Goal: Task Accomplishment & Management: Manage account settings

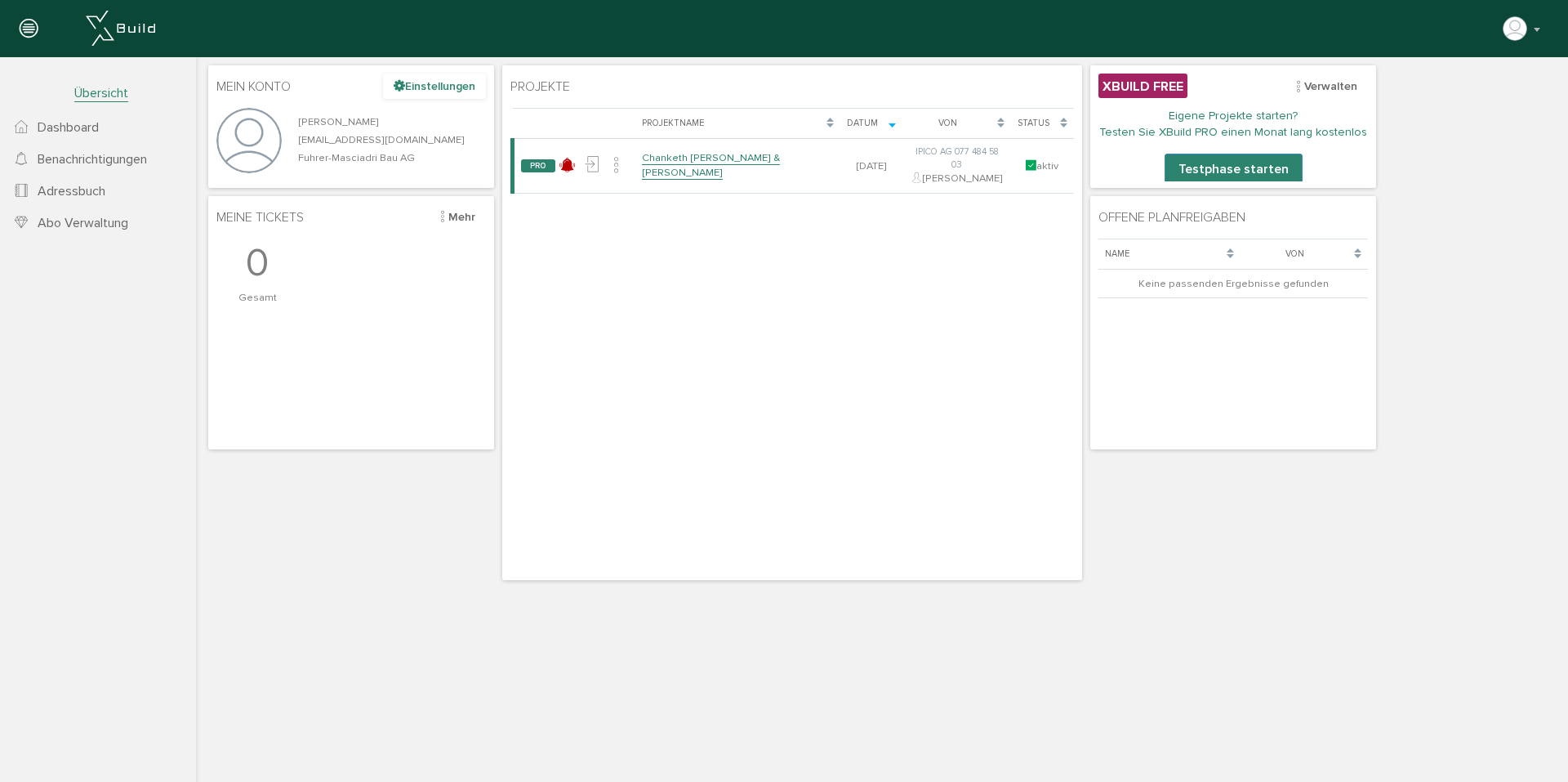
click at [410, 89] on button "Einstellungen" at bounding box center [434, 86] width 103 height 26
select select "m"
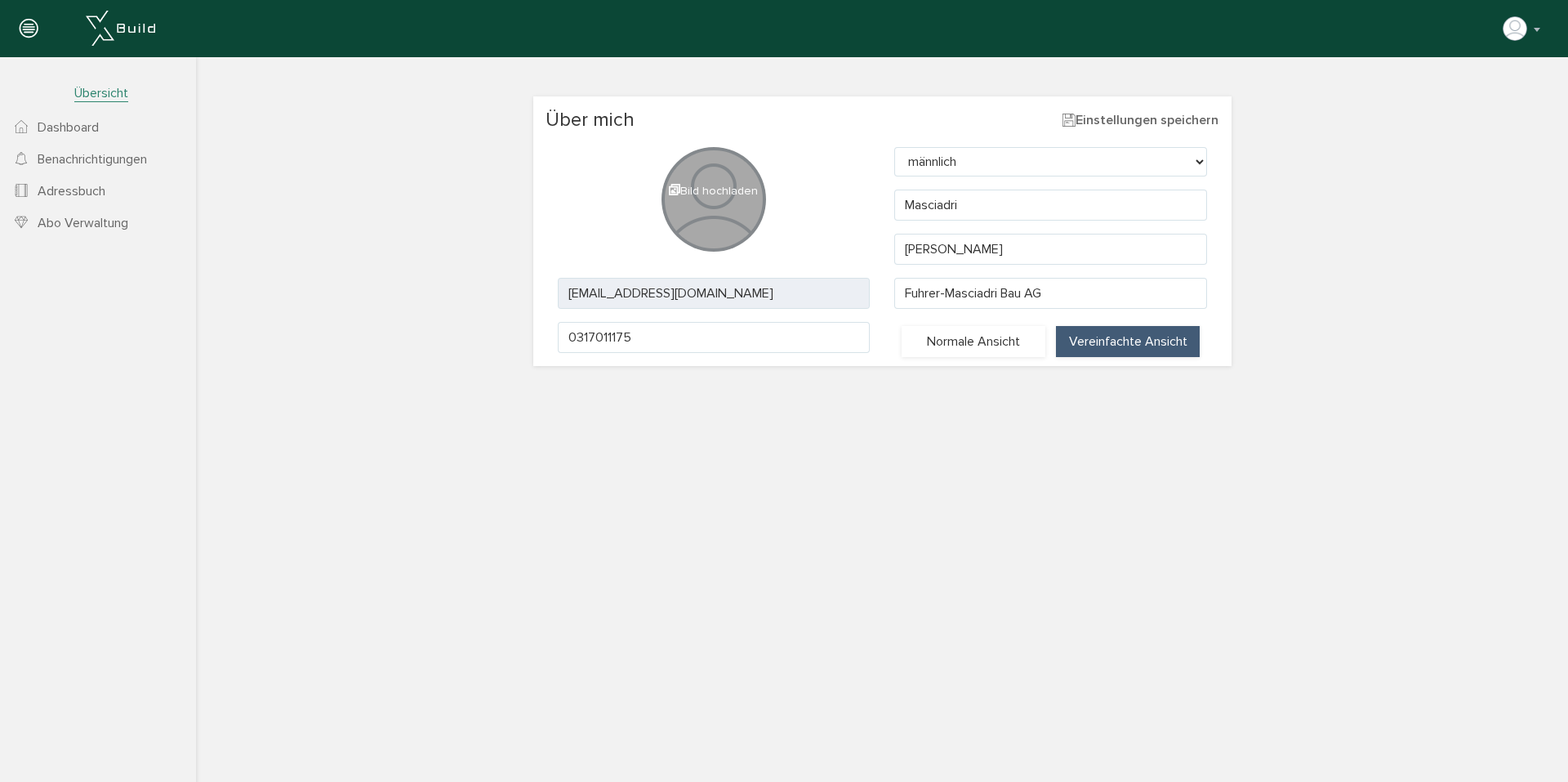
click at [112, 93] on span "Übersicht" at bounding box center [101, 94] width 54 height 17
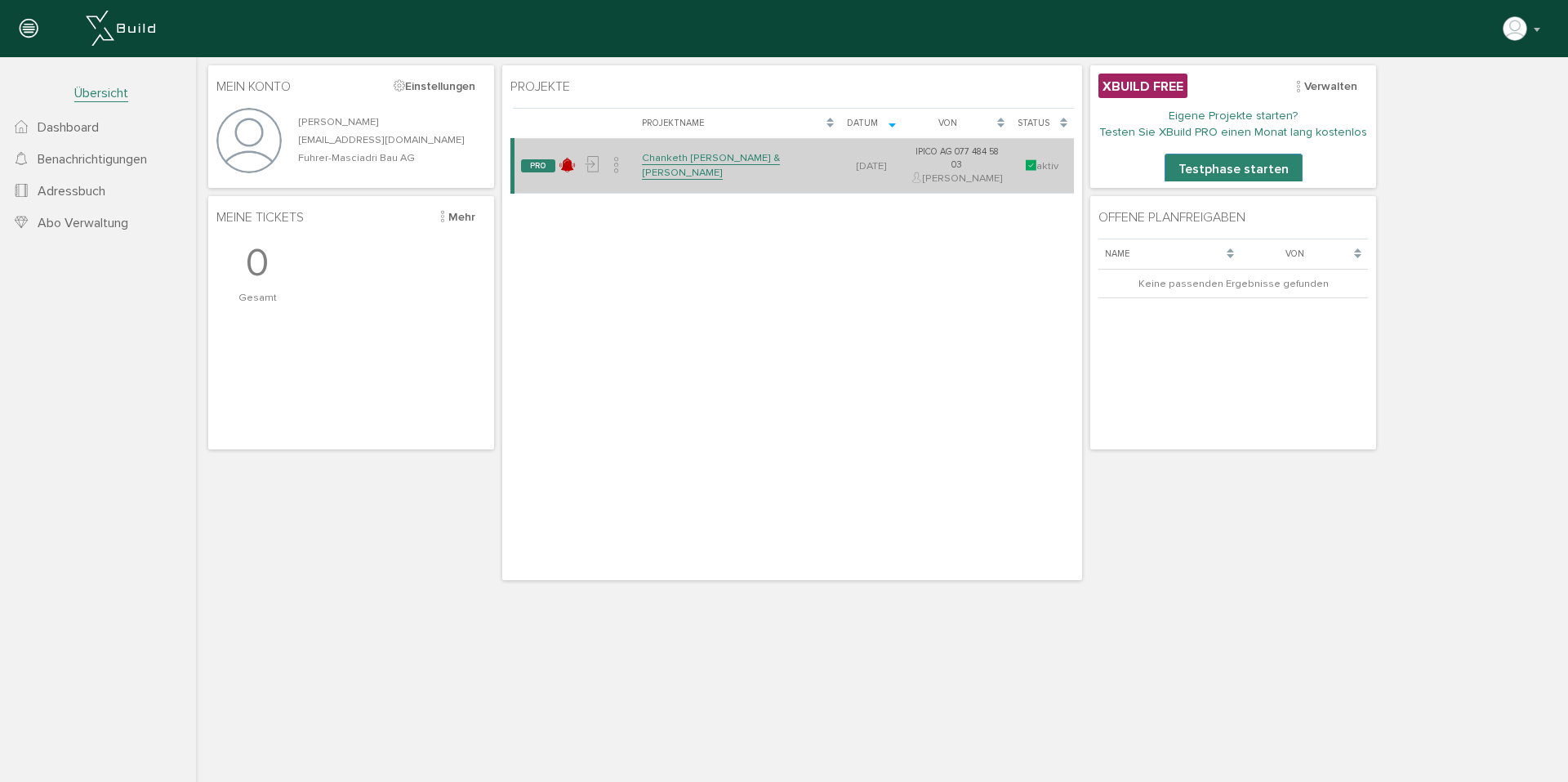
click at [789, 190] on td "Chanketh [PERSON_NAME] & [PERSON_NAME]" at bounding box center [738, 166] width 206 height 55
click at [857, 167] on td "[DATE]" at bounding box center [871, 166] width 62 height 55
click at [613, 174] on icon at bounding box center [616, 165] width 15 height 24
click at [549, 194] on td "PRO [PERSON_NAME] "Old" erstellt [PERSON_NAME] [DATE] 06:58 Datei "[######]" ve…" at bounding box center [574, 166] width 123 height 55
click at [961, 166] on div "IPICO AG 077 484 58 03" at bounding box center [956, 158] width 95 height 26
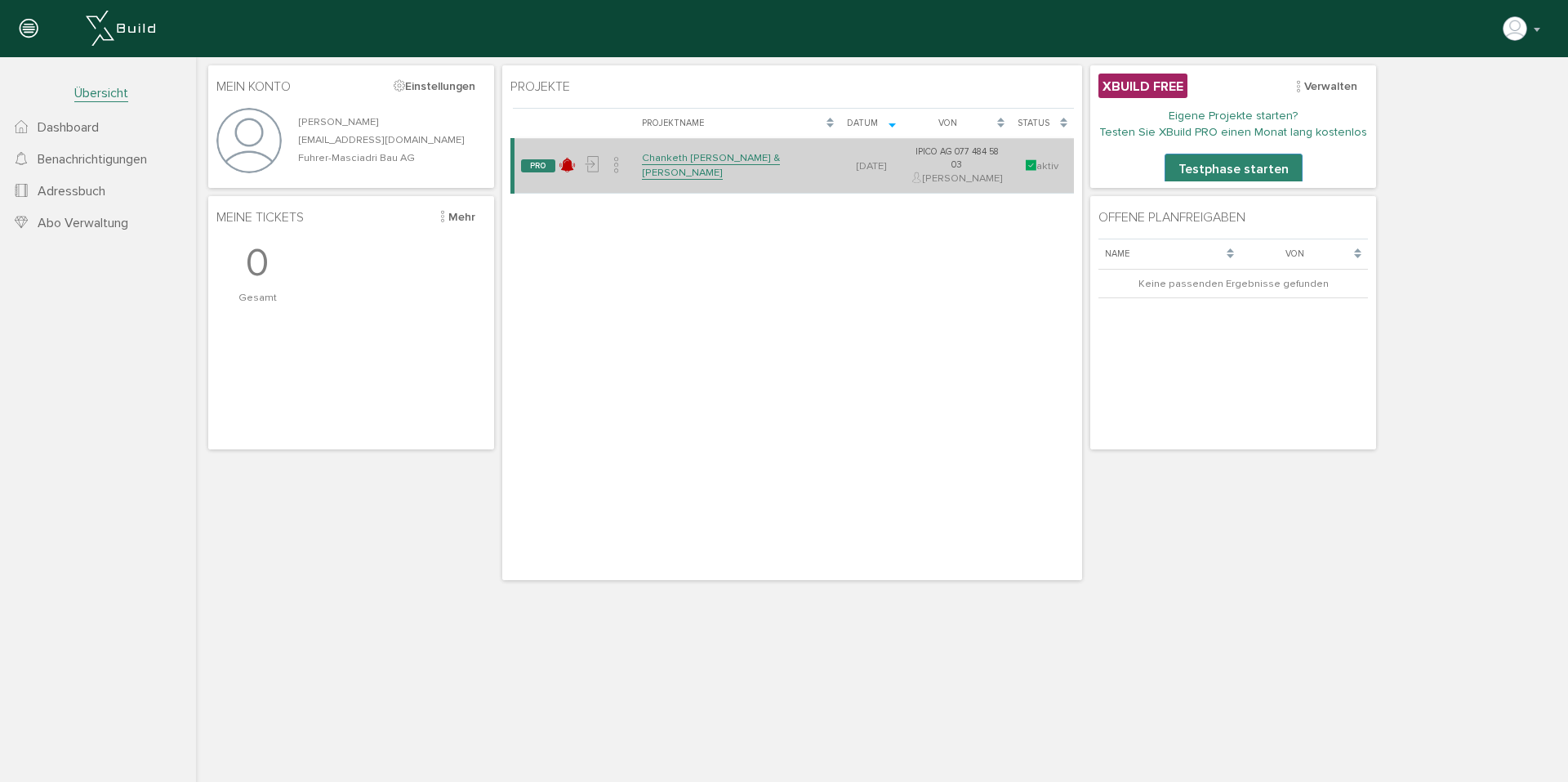
click at [751, 161] on link "Chanketh [PERSON_NAME] & [PERSON_NAME]" at bounding box center [711, 165] width 138 height 28
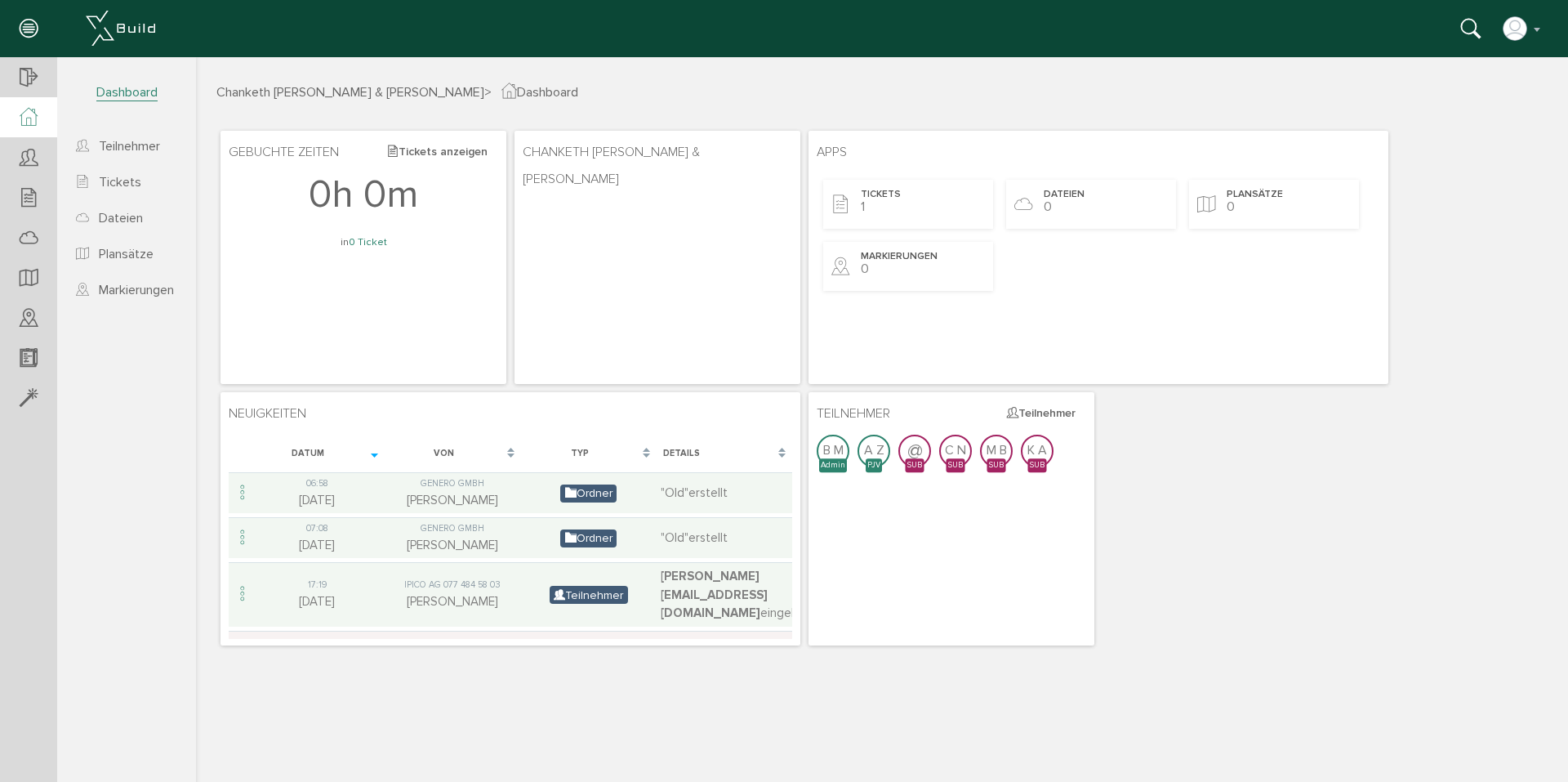
drag, startPoint x: 788, startPoint y: 627, endPoint x: 788, endPoint y: 430, distance: 197.0
click at [788, 430] on section "Neuigkeiten [PERSON_NAME], bitte warten... Datum Von Typ Details 09:[PHONE_NUMB…" at bounding box center [511, 518] width 580 height 253
click at [872, 204] on div "Tickets 1" at bounding box center [908, 204] width 170 height 49
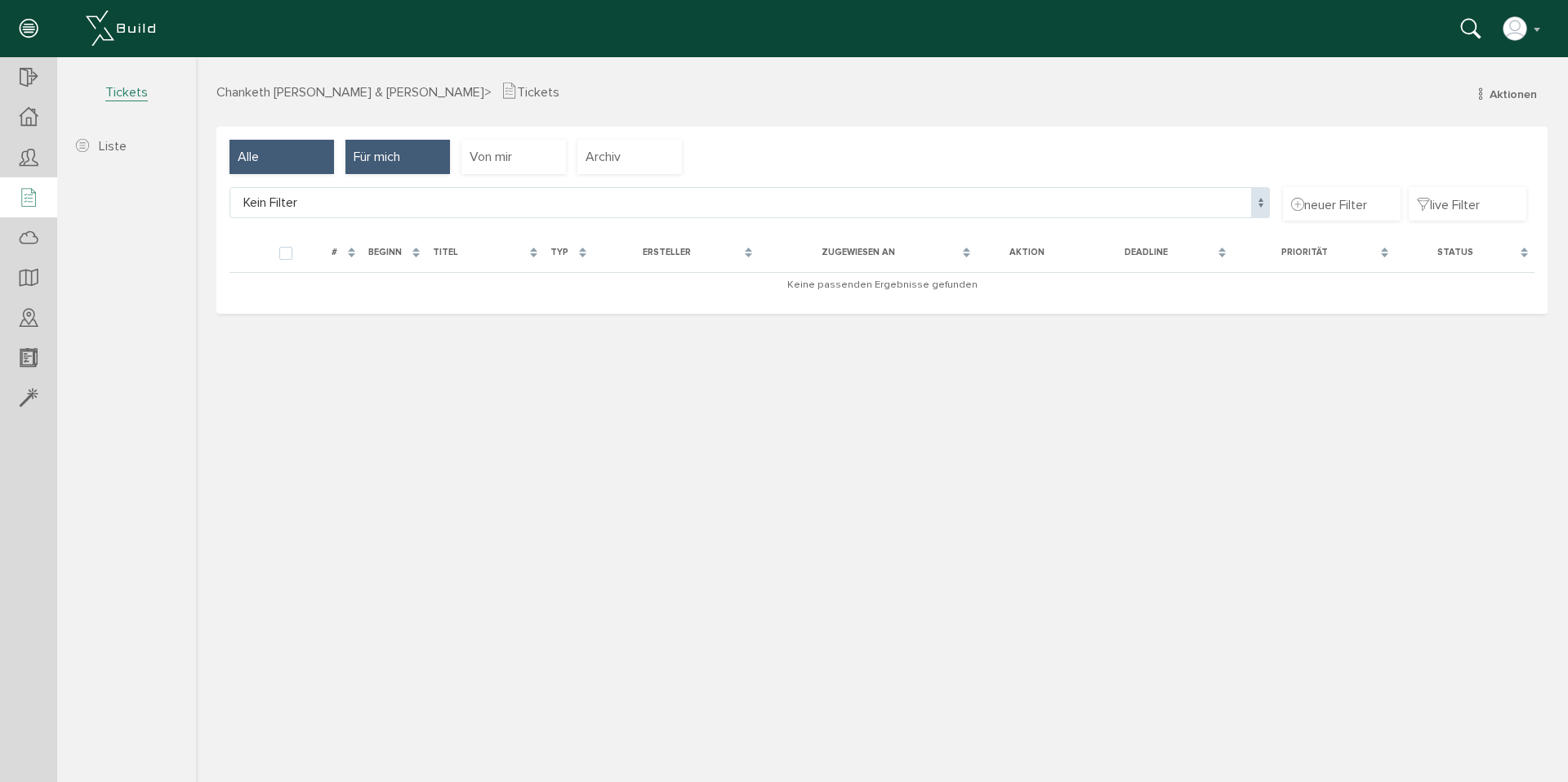
click at [295, 148] on div "Alle" at bounding box center [281, 157] width 105 height 34
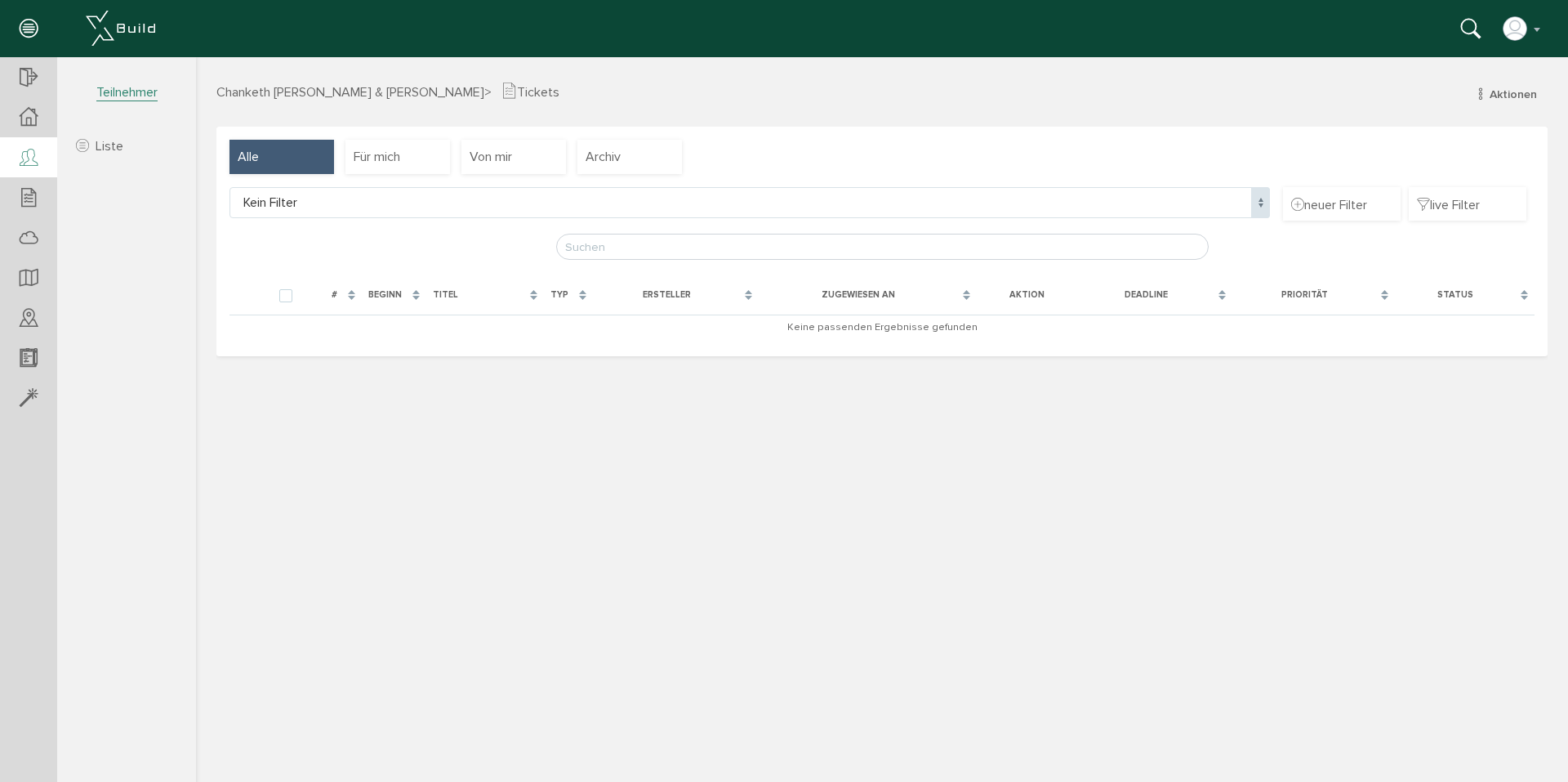
click at [25, 150] on icon at bounding box center [28, 159] width 18 height 23
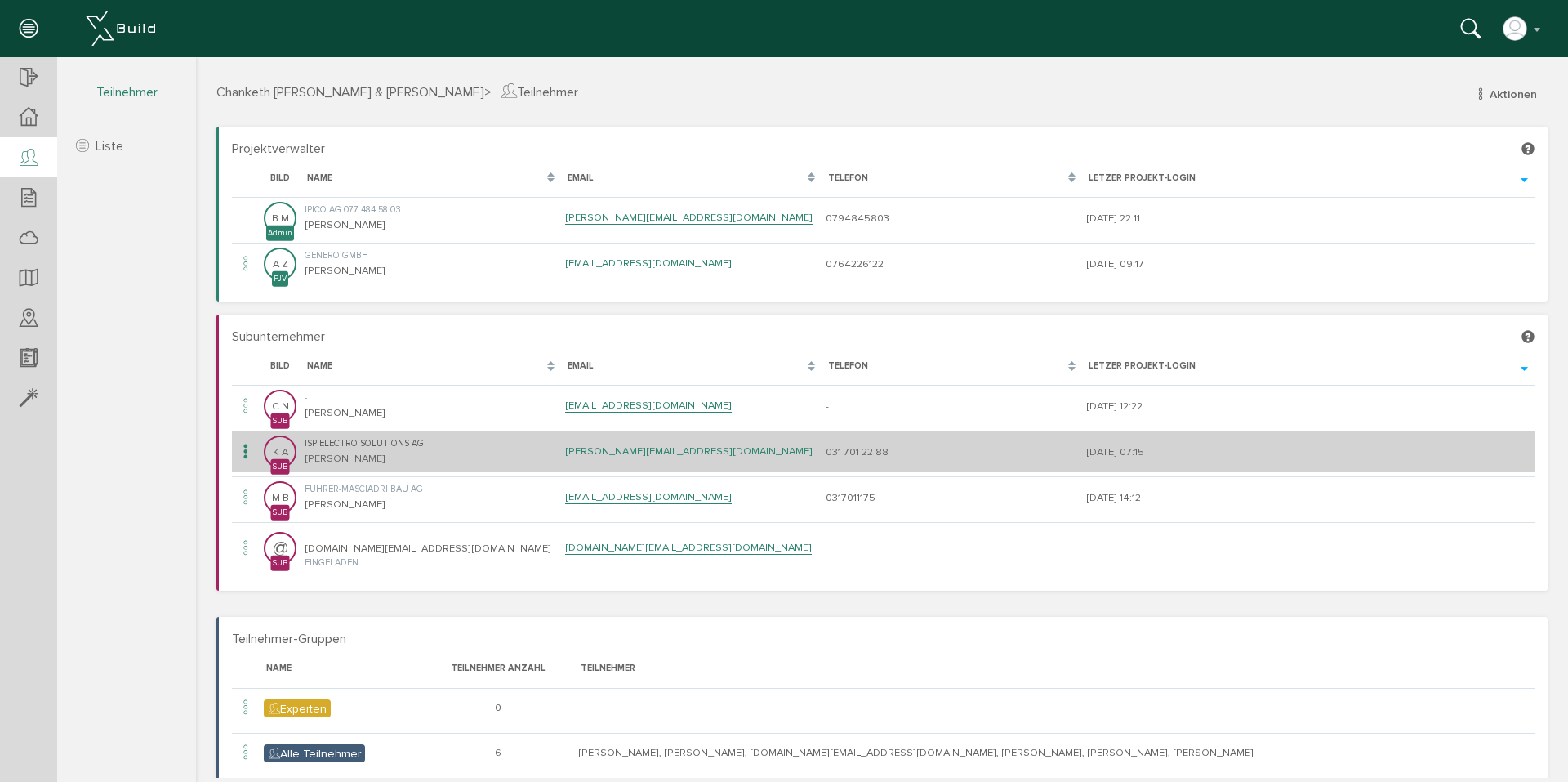
scroll to position [82, 0]
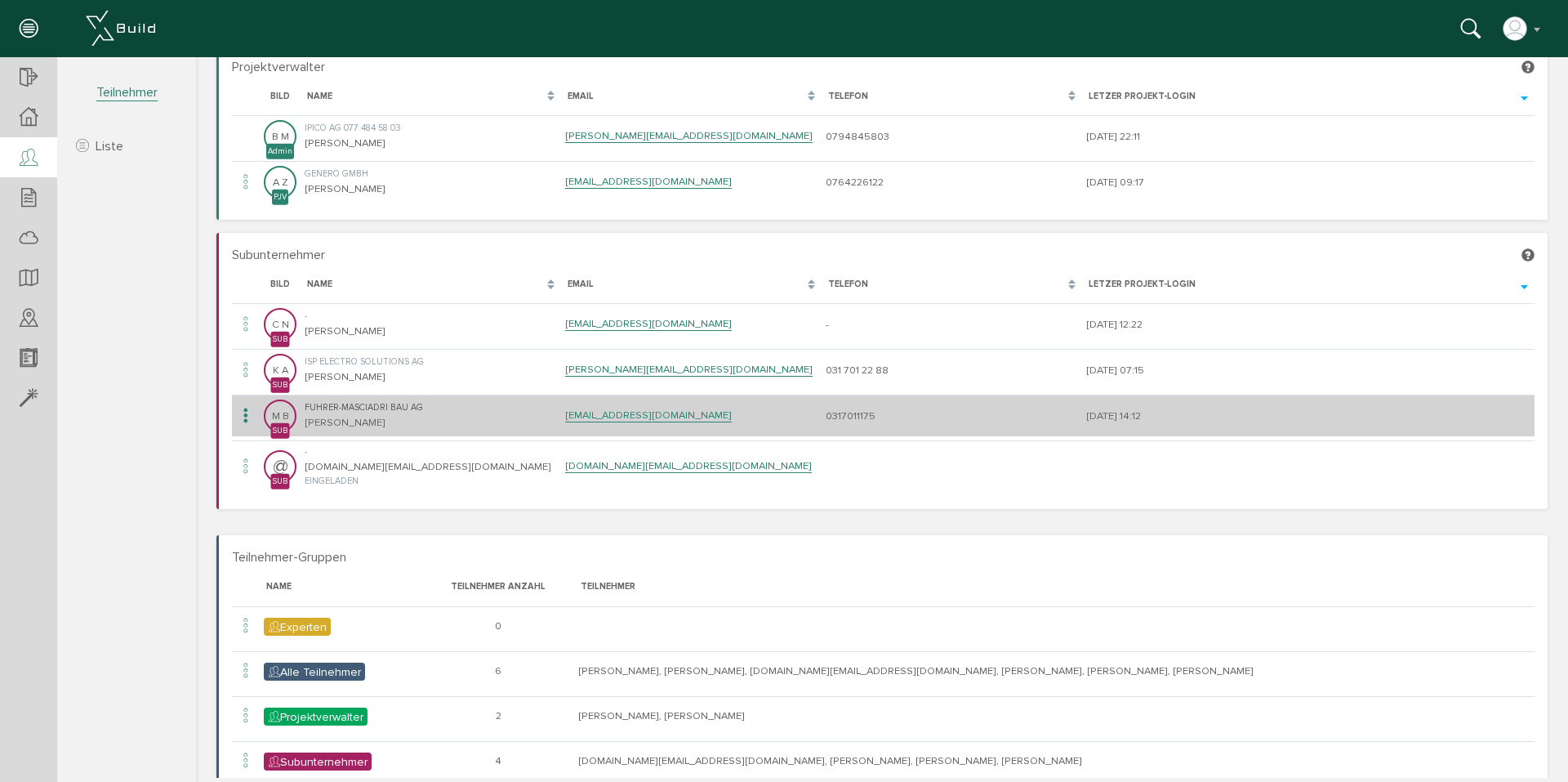
click at [244, 410] on icon at bounding box center [245, 416] width 20 height 22
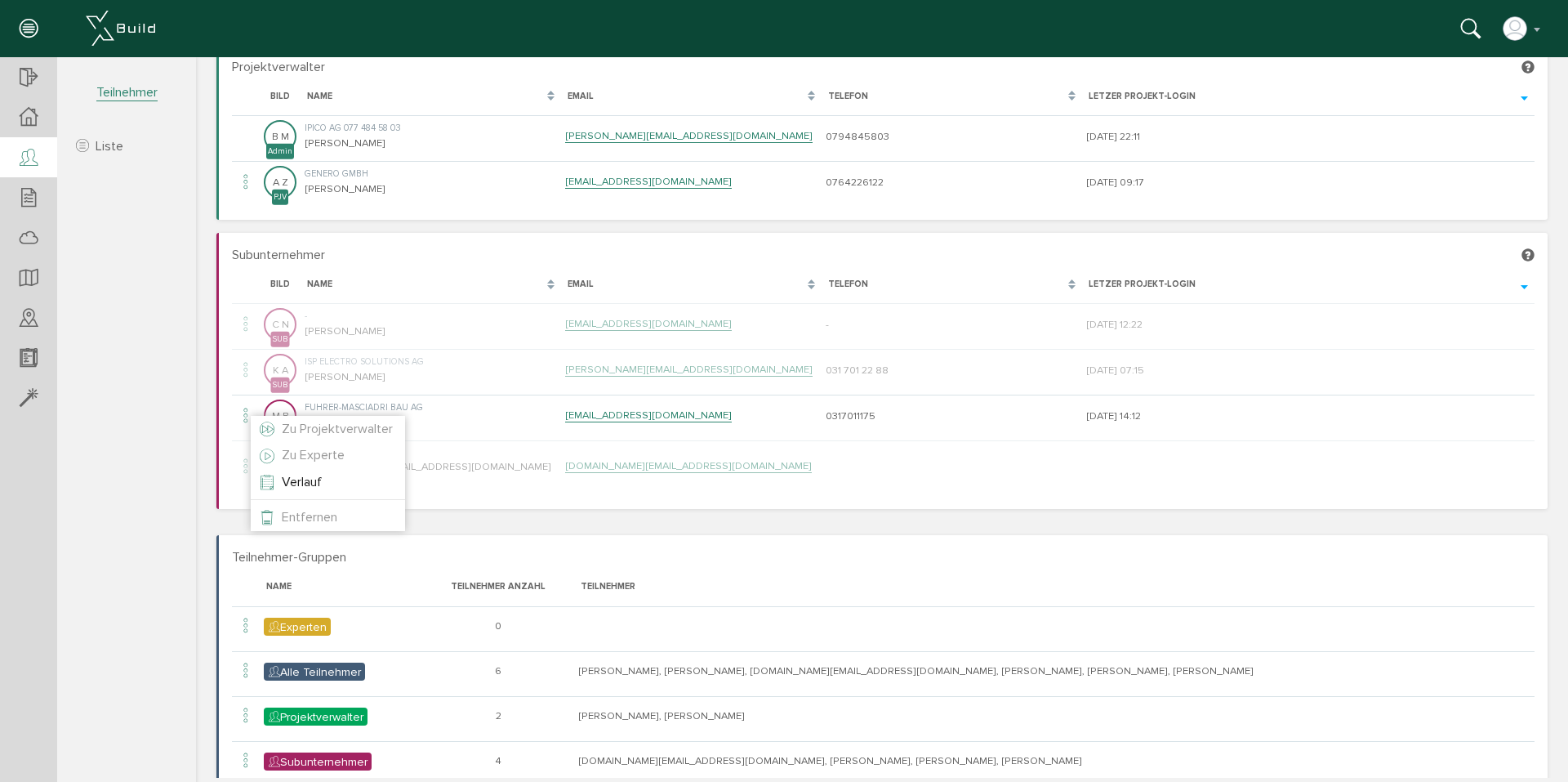
click at [190, 337] on section "Chanketh [PERSON_NAME] & [PERSON_NAME] Übersicht Teilnehmer Teilnehmer öffnen T…" at bounding box center [98, 403] width 196 height 692
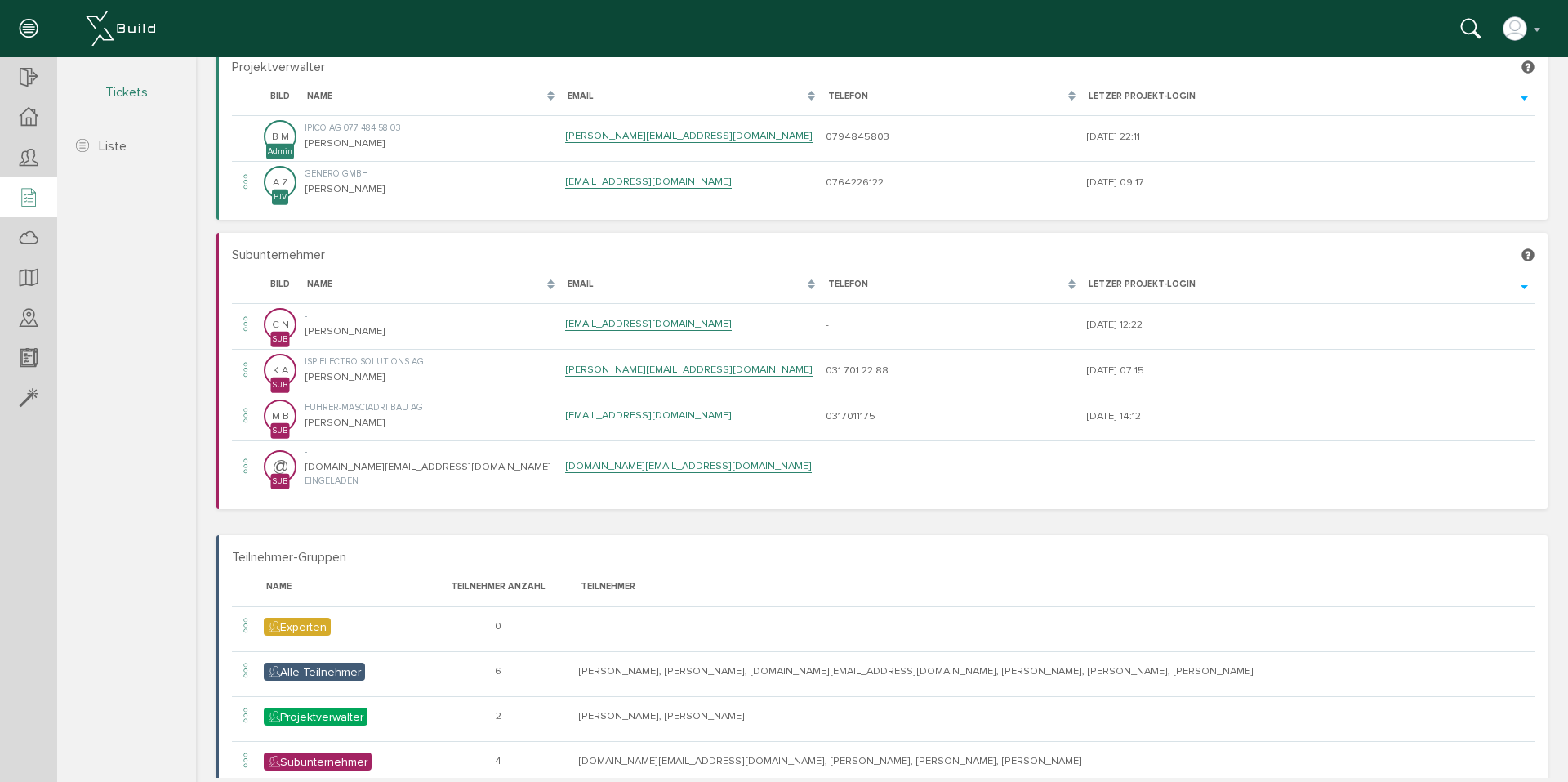
click at [12, 201] on div at bounding box center [28, 198] width 58 height 42
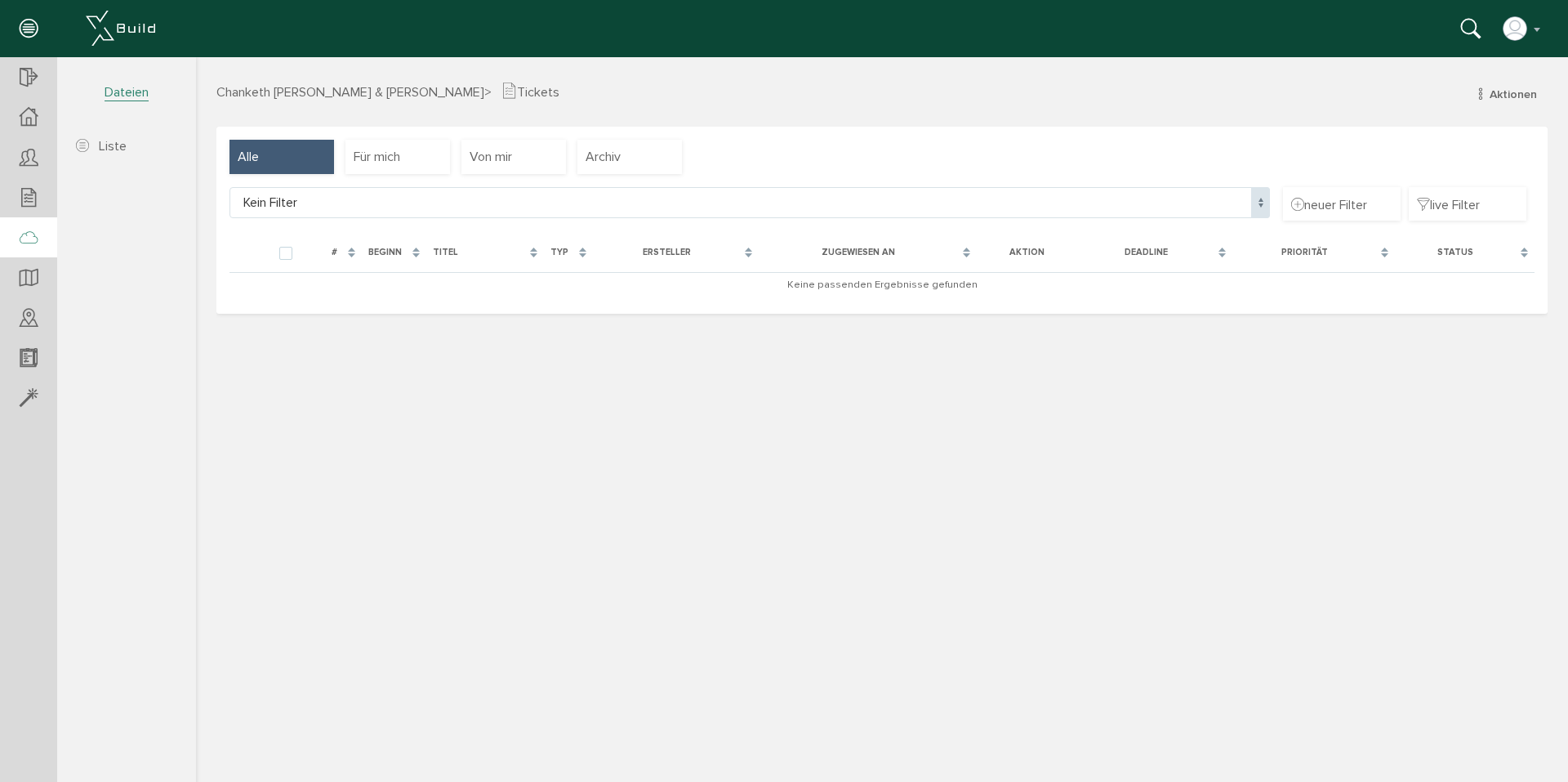
click at [42, 252] on div at bounding box center [28, 238] width 58 height 42
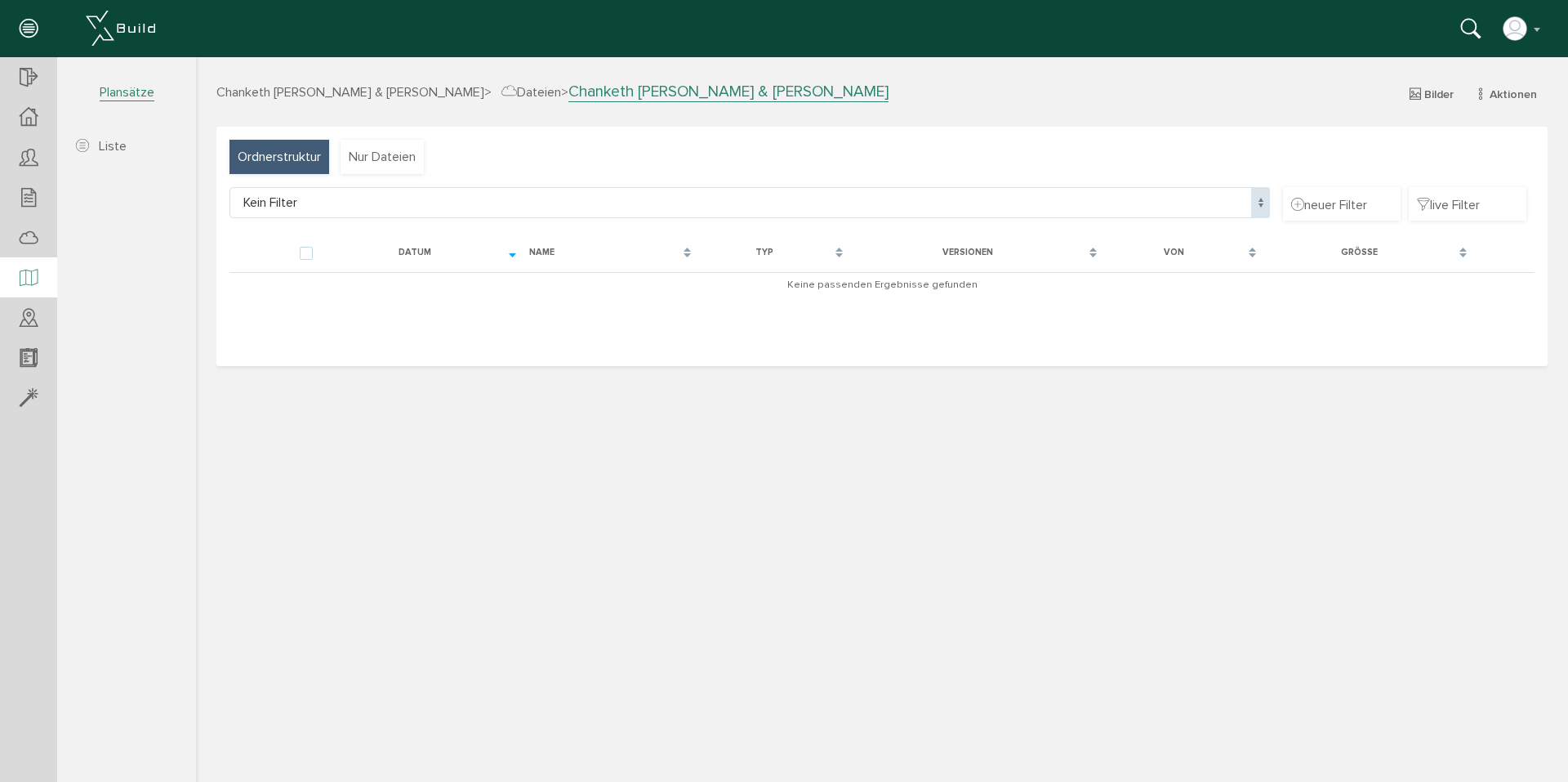
click at [30, 285] on icon at bounding box center [28, 279] width 18 height 23
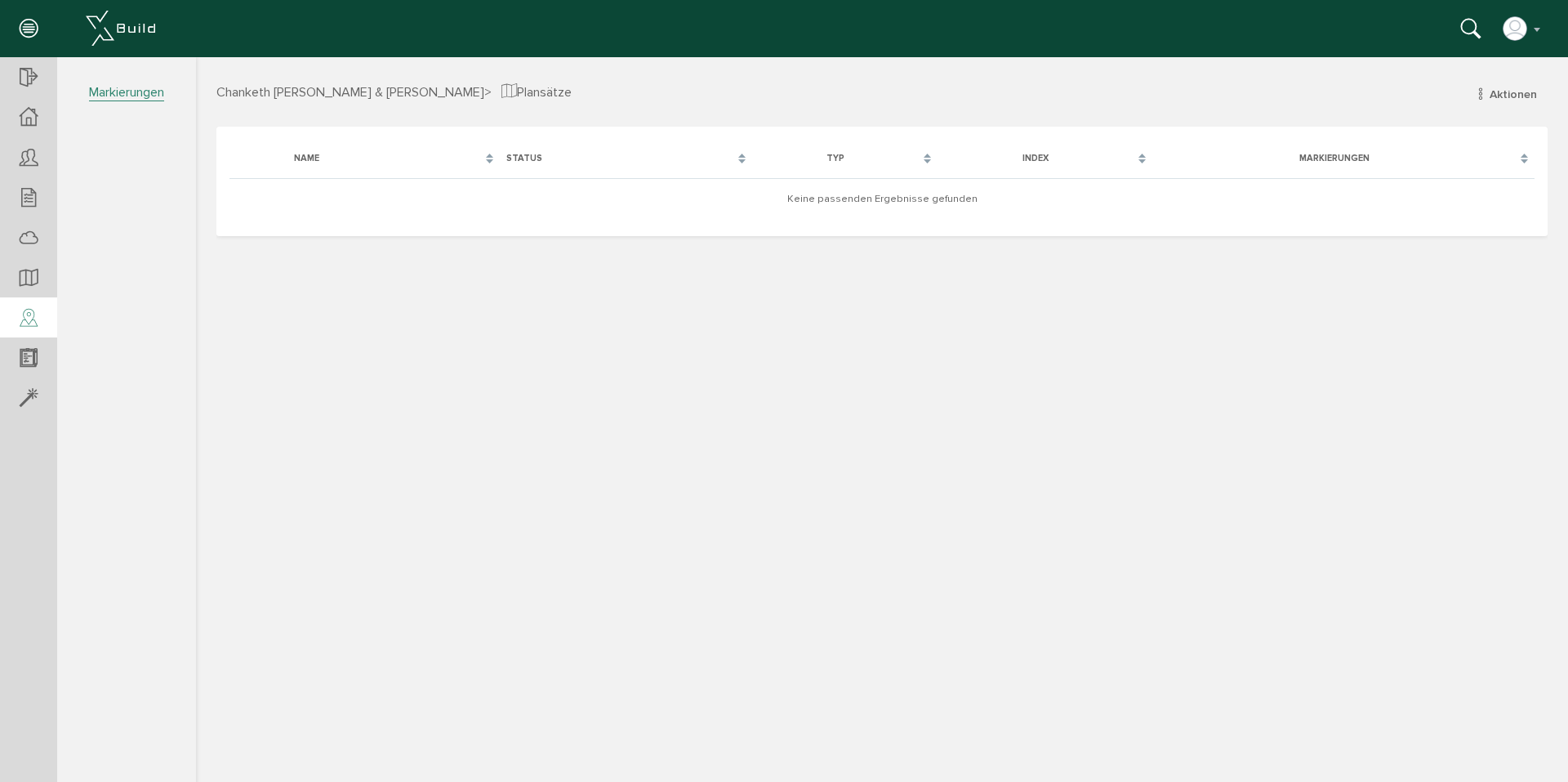
click at [34, 314] on icon at bounding box center [28, 318] width 18 height 23
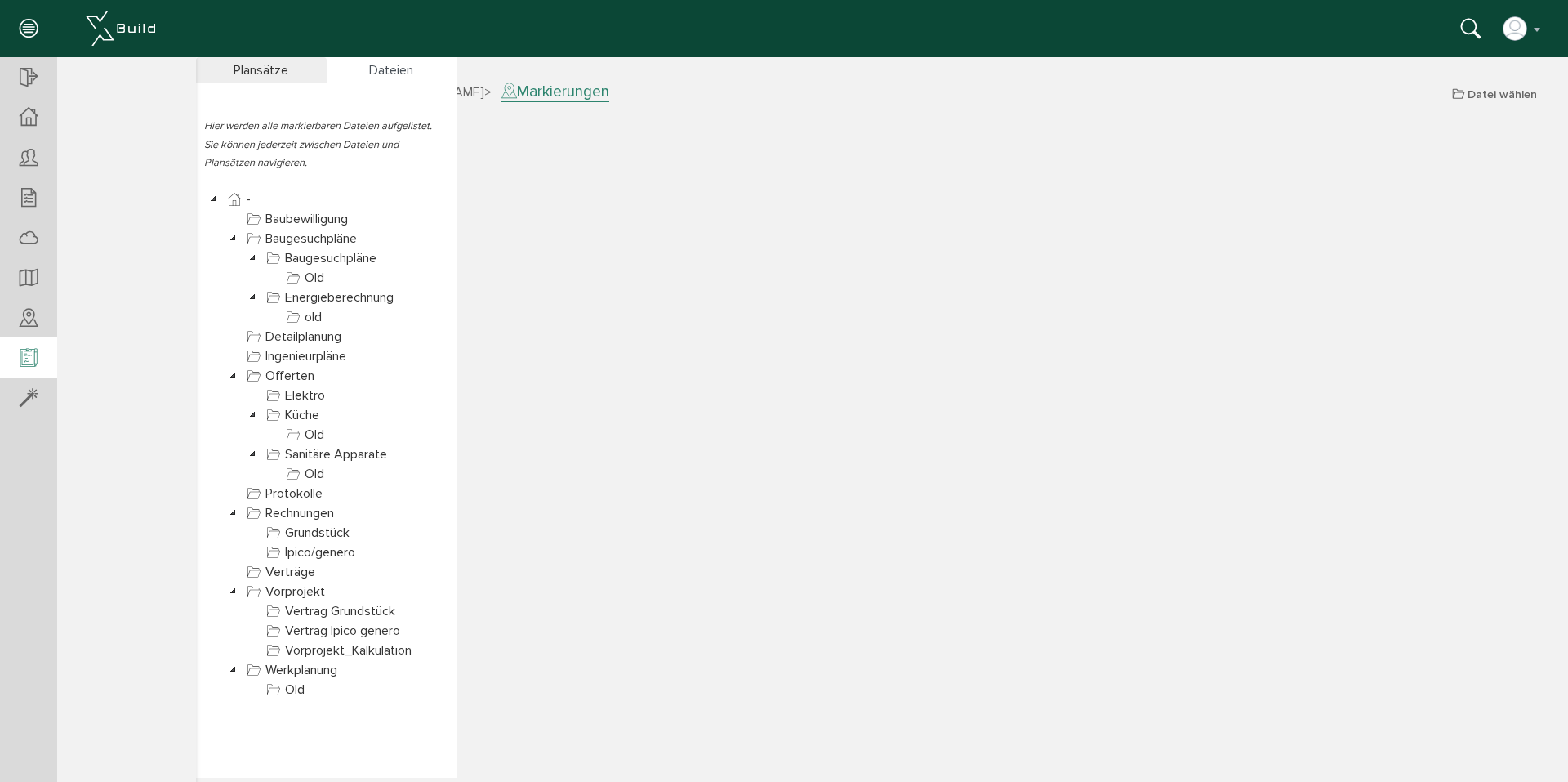
click at [33, 349] on icon at bounding box center [28, 359] width 18 height 23
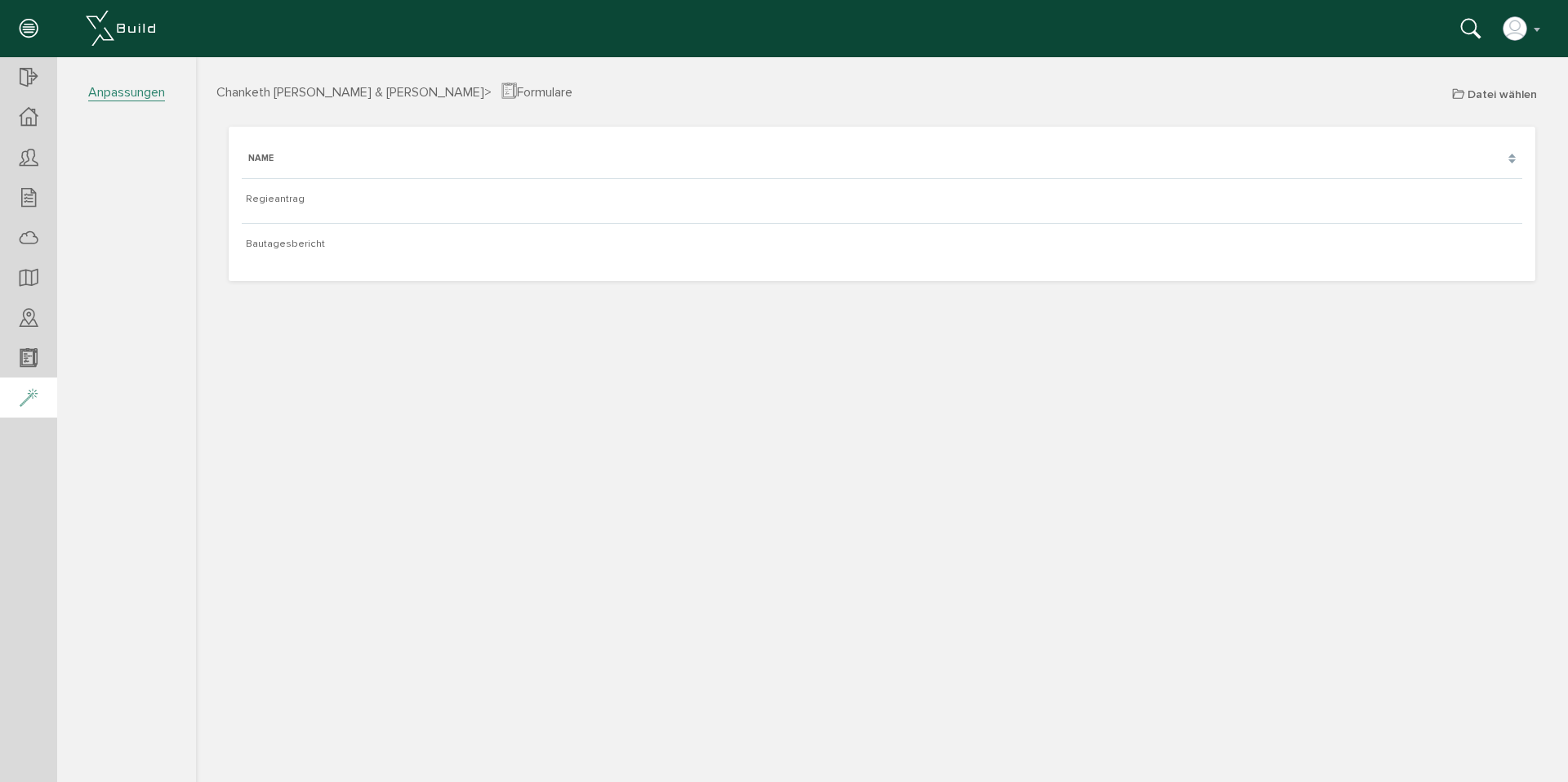
click at [25, 385] on div at bounding box center [28, 399] width 58 height 42
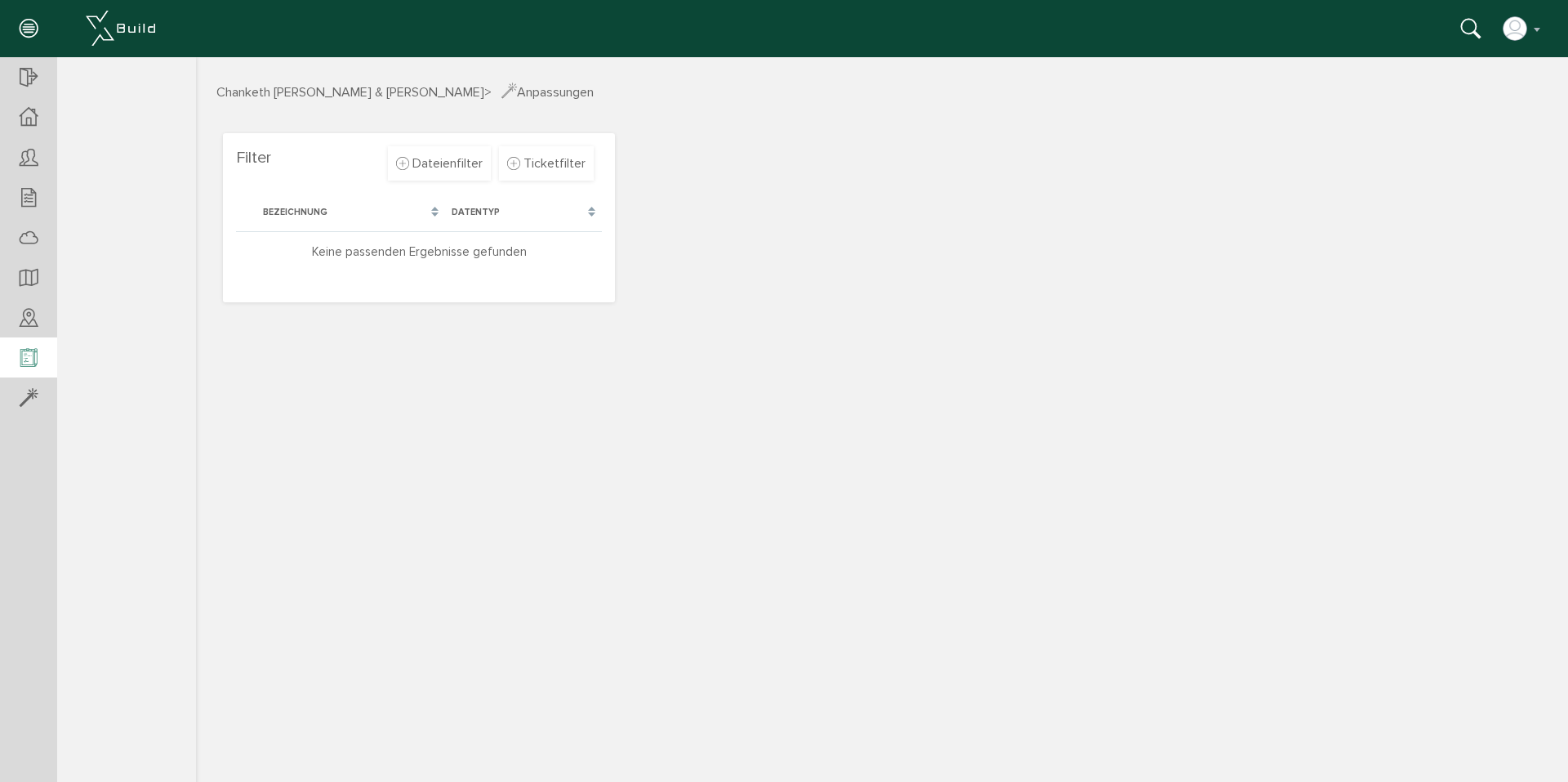
click at [21, 349] on icon at bounding box center [28, 359] width 18 height 23
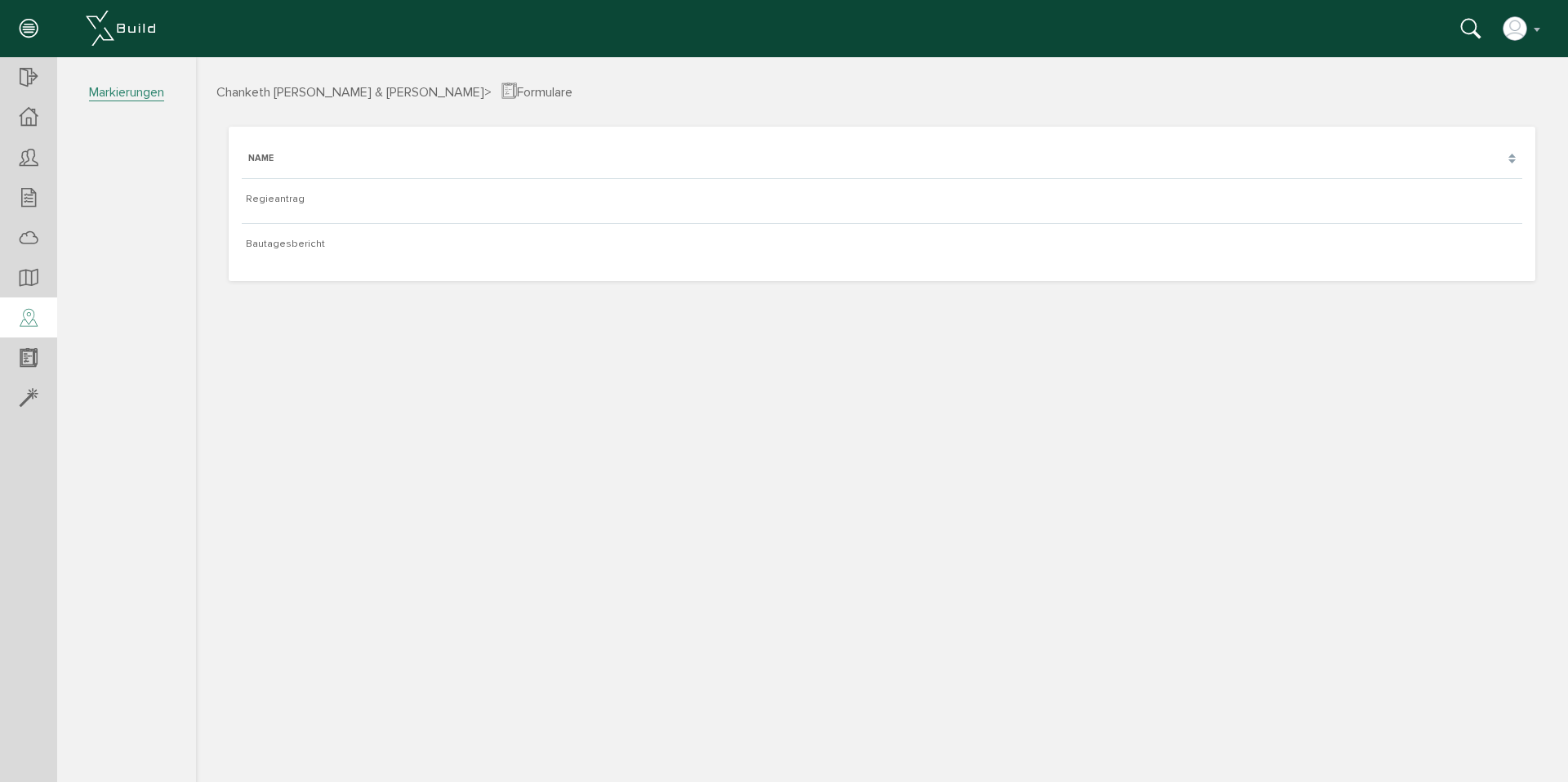
click at [25, 318] on icon at bounding box center [28, 318] width 18 height 23
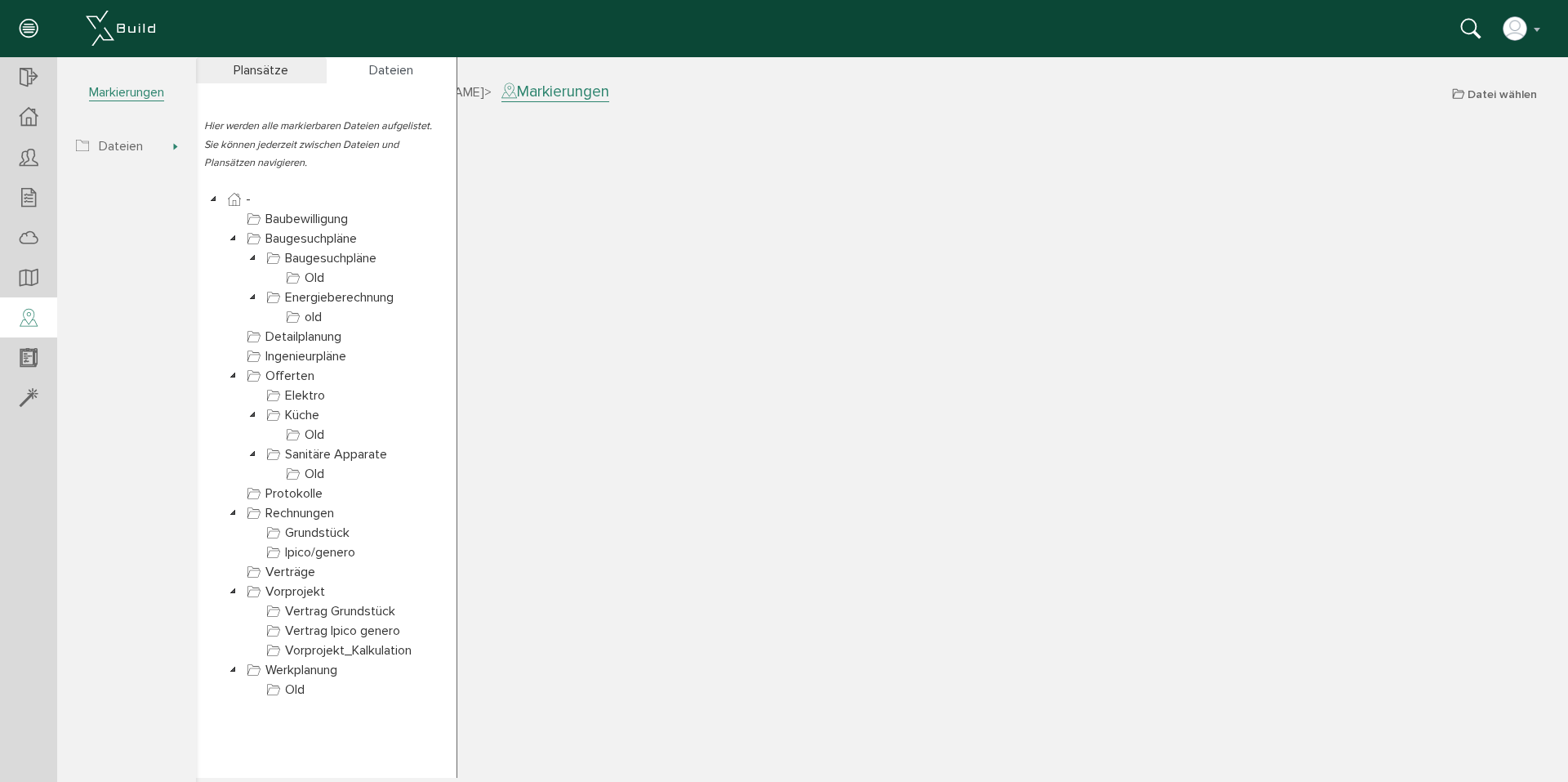
click at [260, 68] on div "Plansätze" at bounding box center [261, 71] width 130 height 26
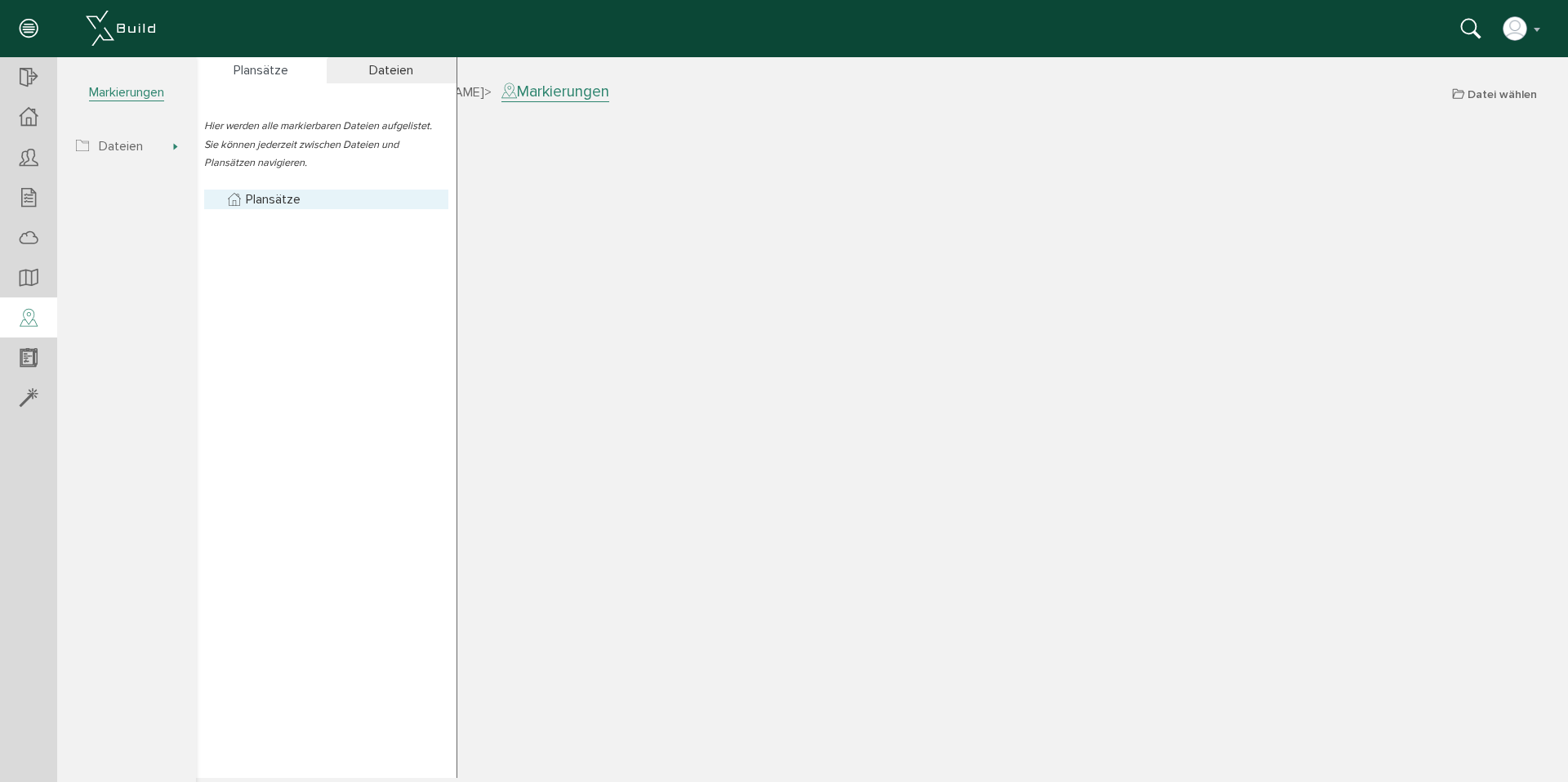
click at [266, 191] on link "Plansätze" at bounding box center [263, 199] width 80 height 20
click at [356, 79] on div "Dateien" at bounding box center [392, 71] width 130 height 26
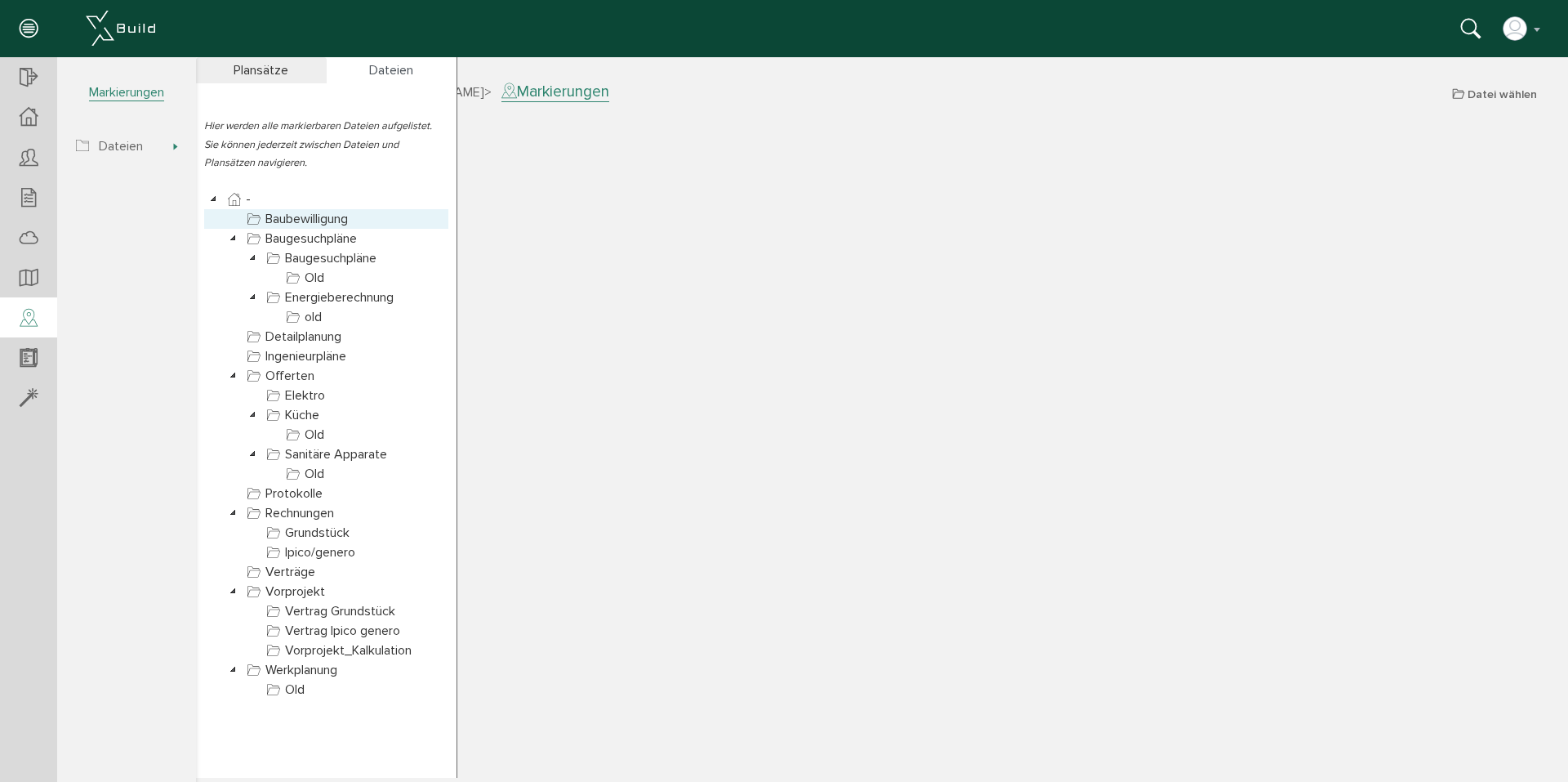
click at [269, 216] on link "Baubewilligung" at bounding box center [297, 219] width 108 height 20
click at [265, 70] on div "Plansätze" at bounding box center [261, 71] width 130 height 26
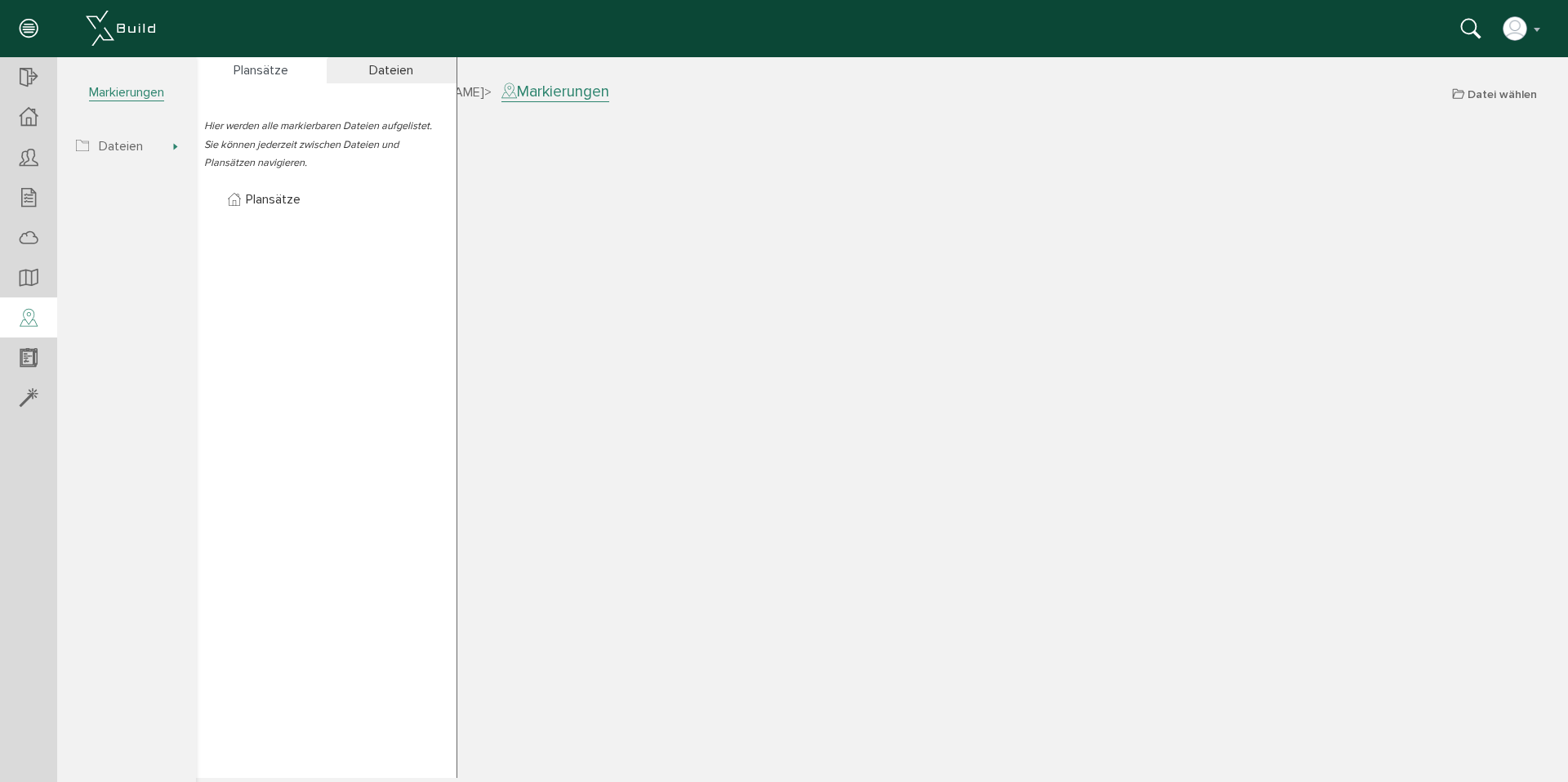
click at [21, 26] on icon at bounding box center [28, 29] width 18 height 23
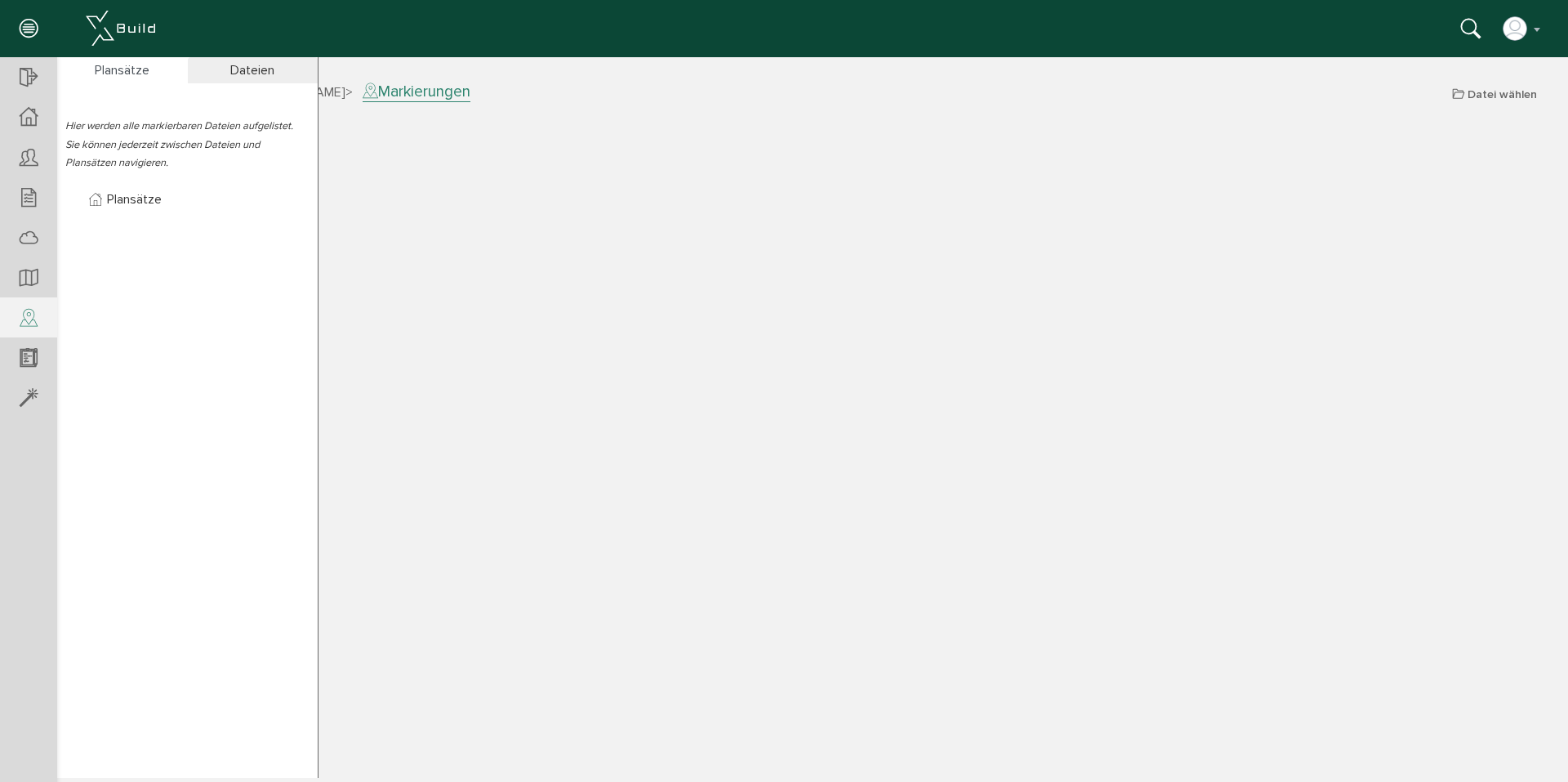
click at [120, 34] on img at bounding box center [121, 27] width 70 height 35
click at [128, 26] on img at bounding box center [121, 27] width 70 height 35
click at [28, 78] on icon at bounding box center [28, 78] width 18 height 23
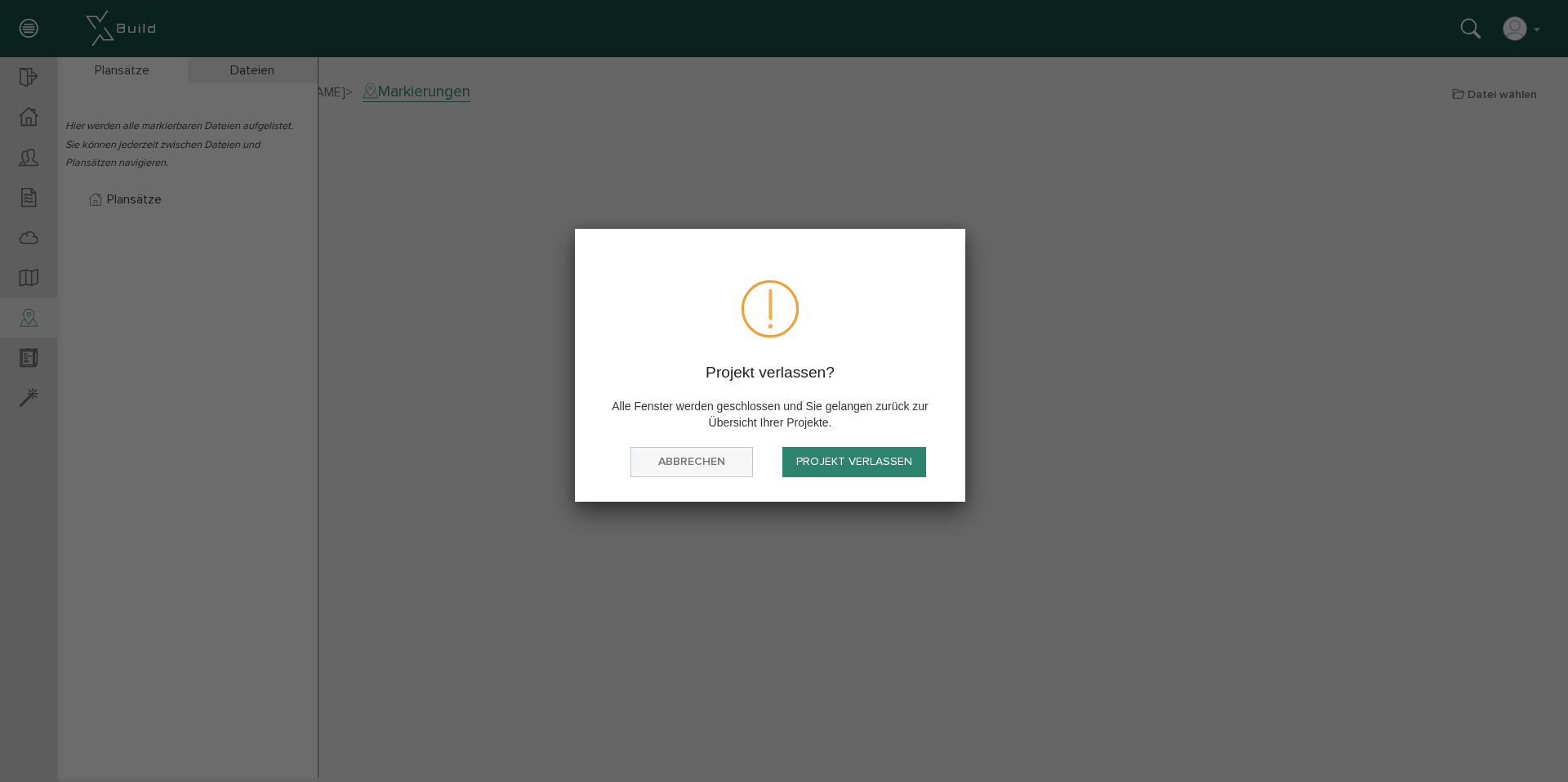
click at [700, 464] on button "abbrechen" at bounding box center [692, 462] width 123 height 30
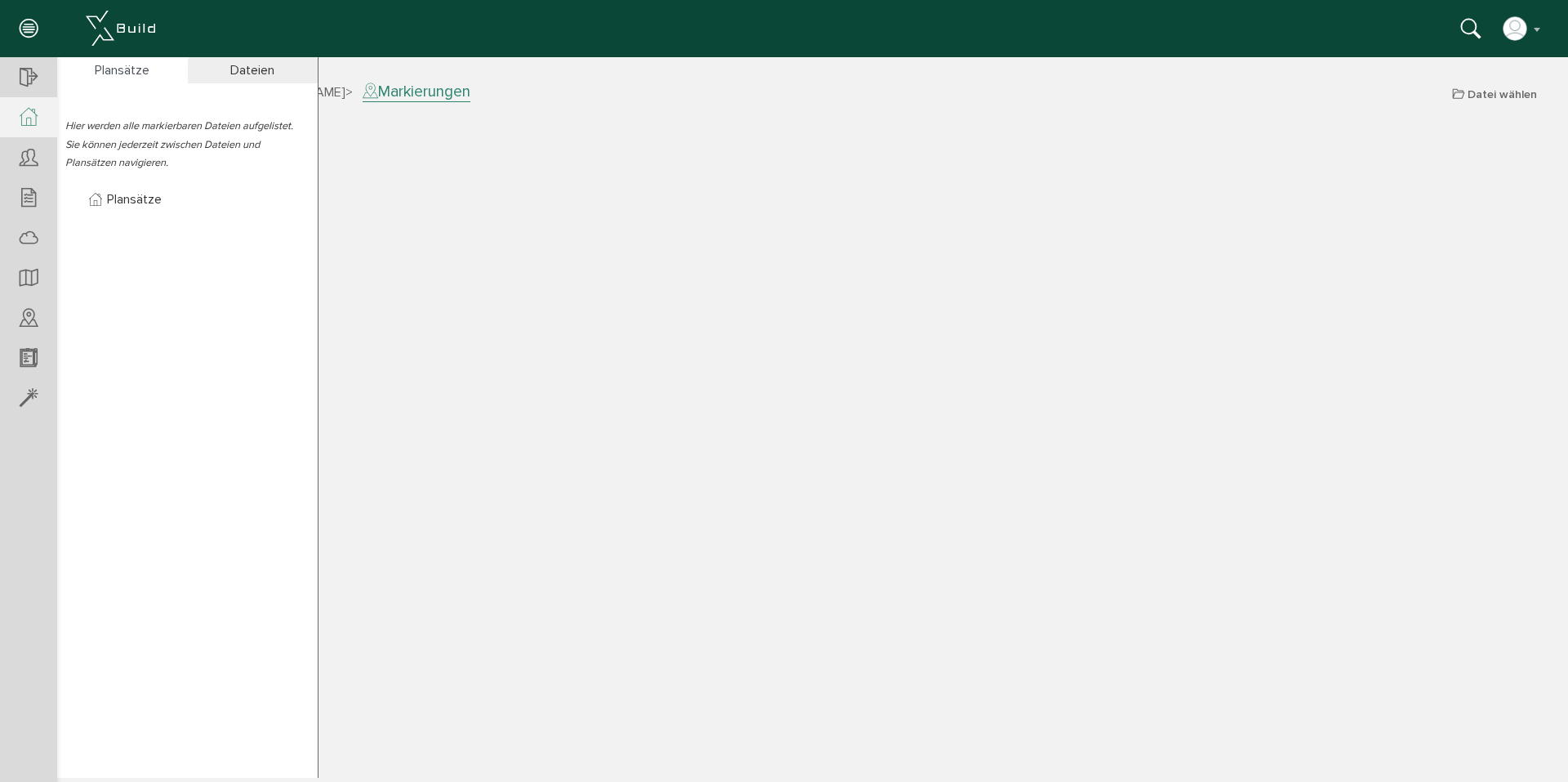
click at [27, 116] on icon at bounding box center [28, 117] width 18 height 19
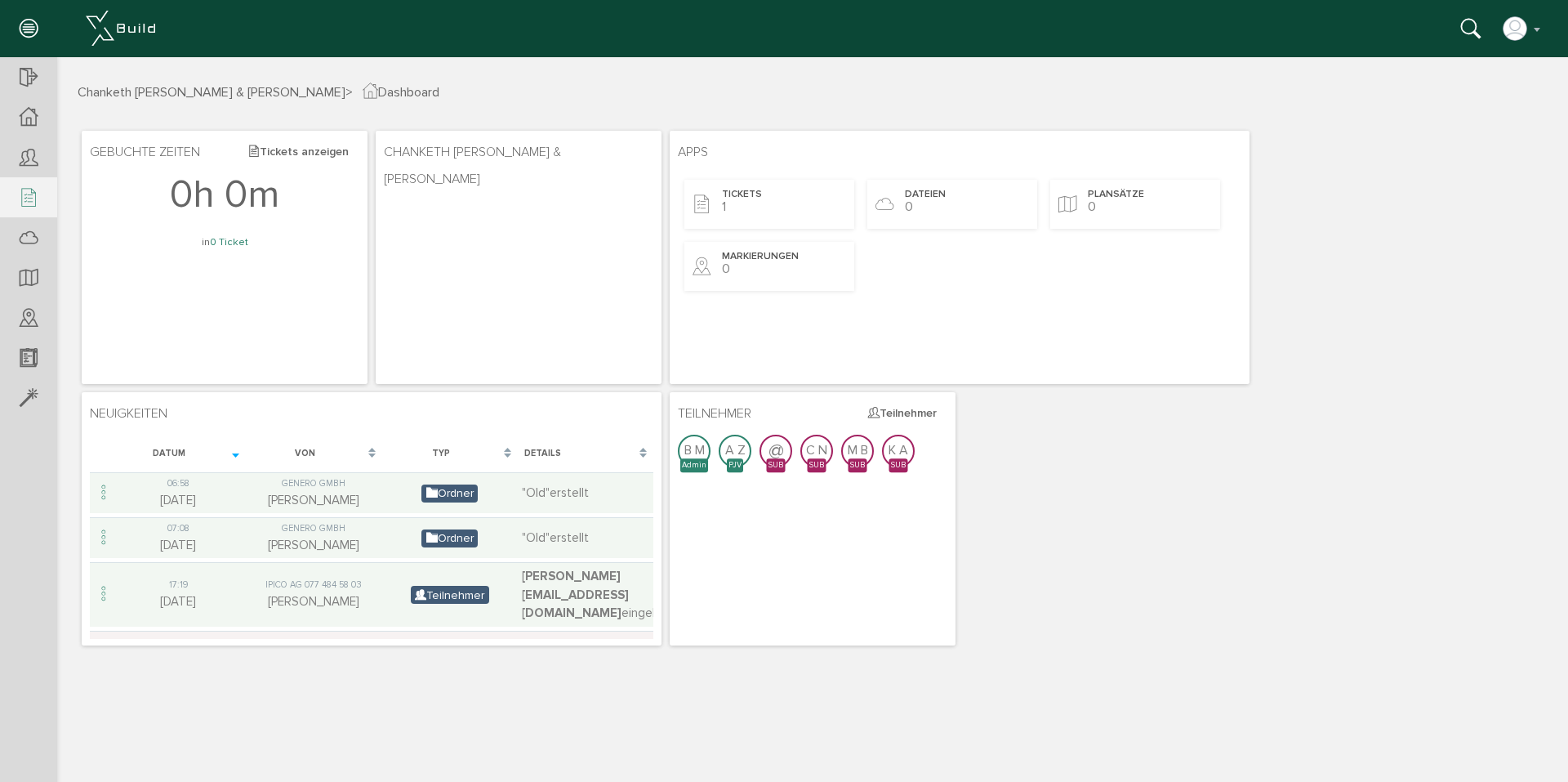
click at [44, 206] on div at bounding box center [28, 198] width 58 height 42
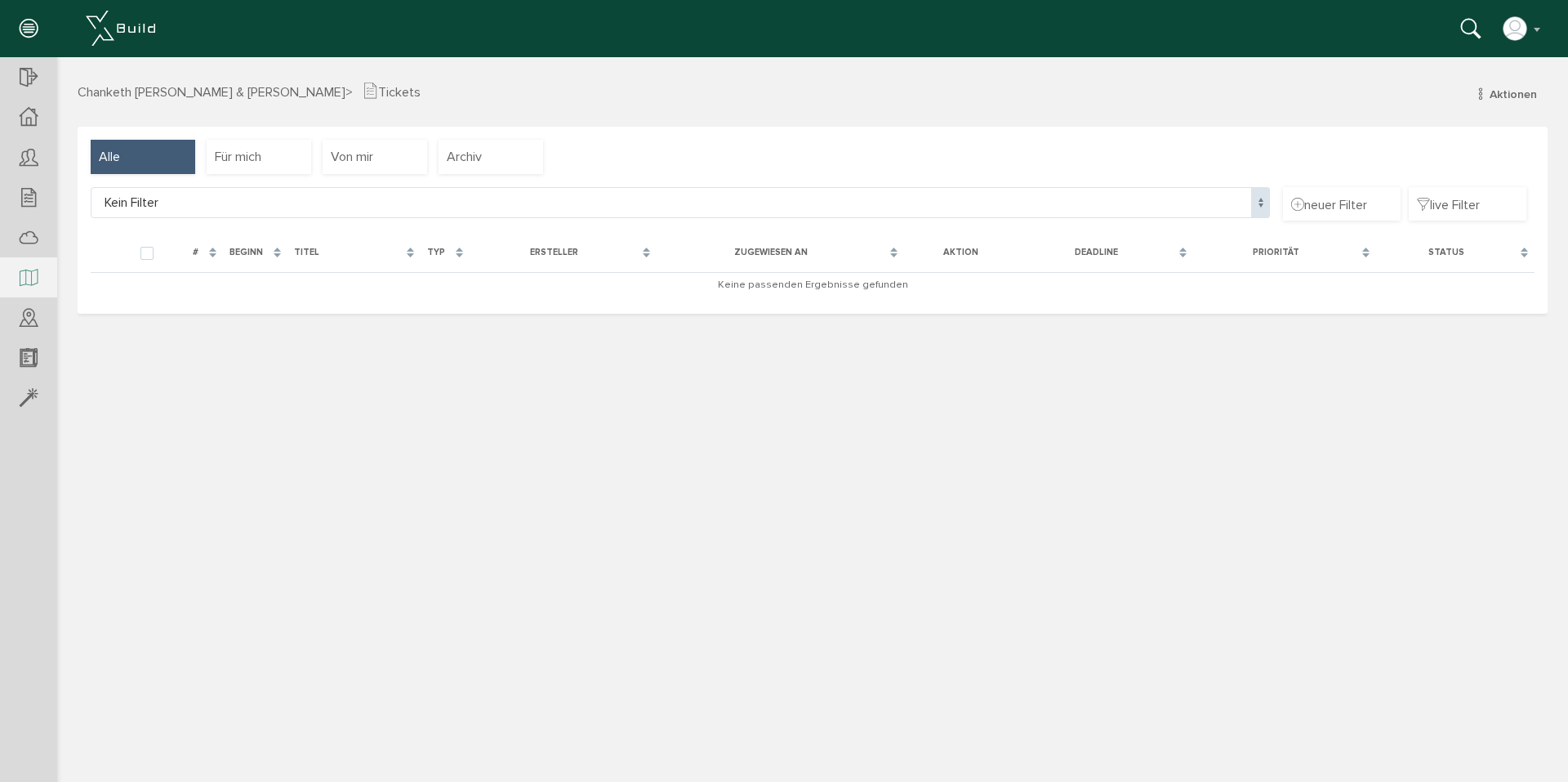
click at [29, 264] on div at bounding box center [28, 279] width 58 height 42
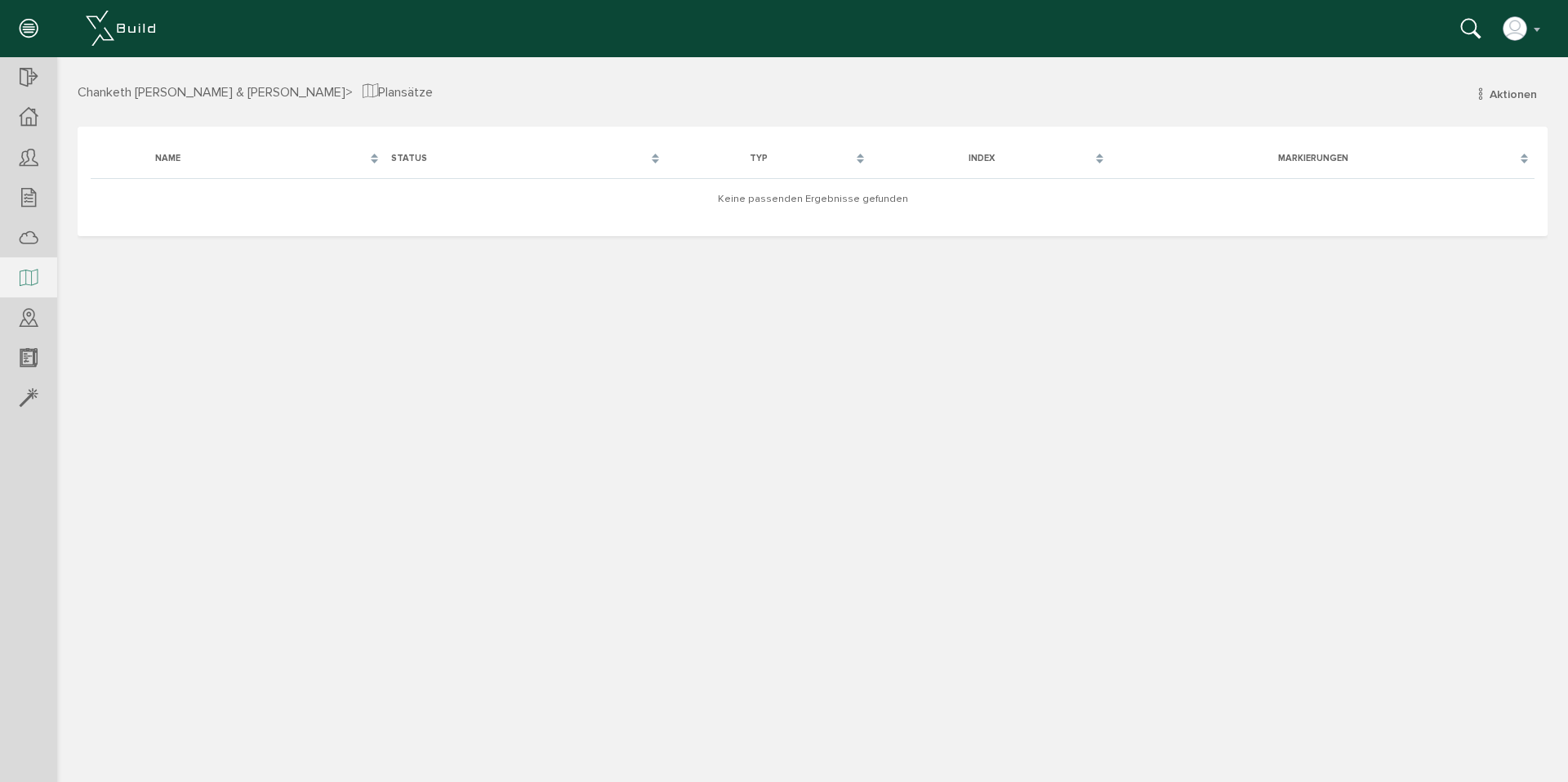
click at [417, 93] on span "Plansätze" at bounding box center [397, 92] width 70 height 16
click at [21, 315] on icon at bounding box center [28, 318] width 18 height 23
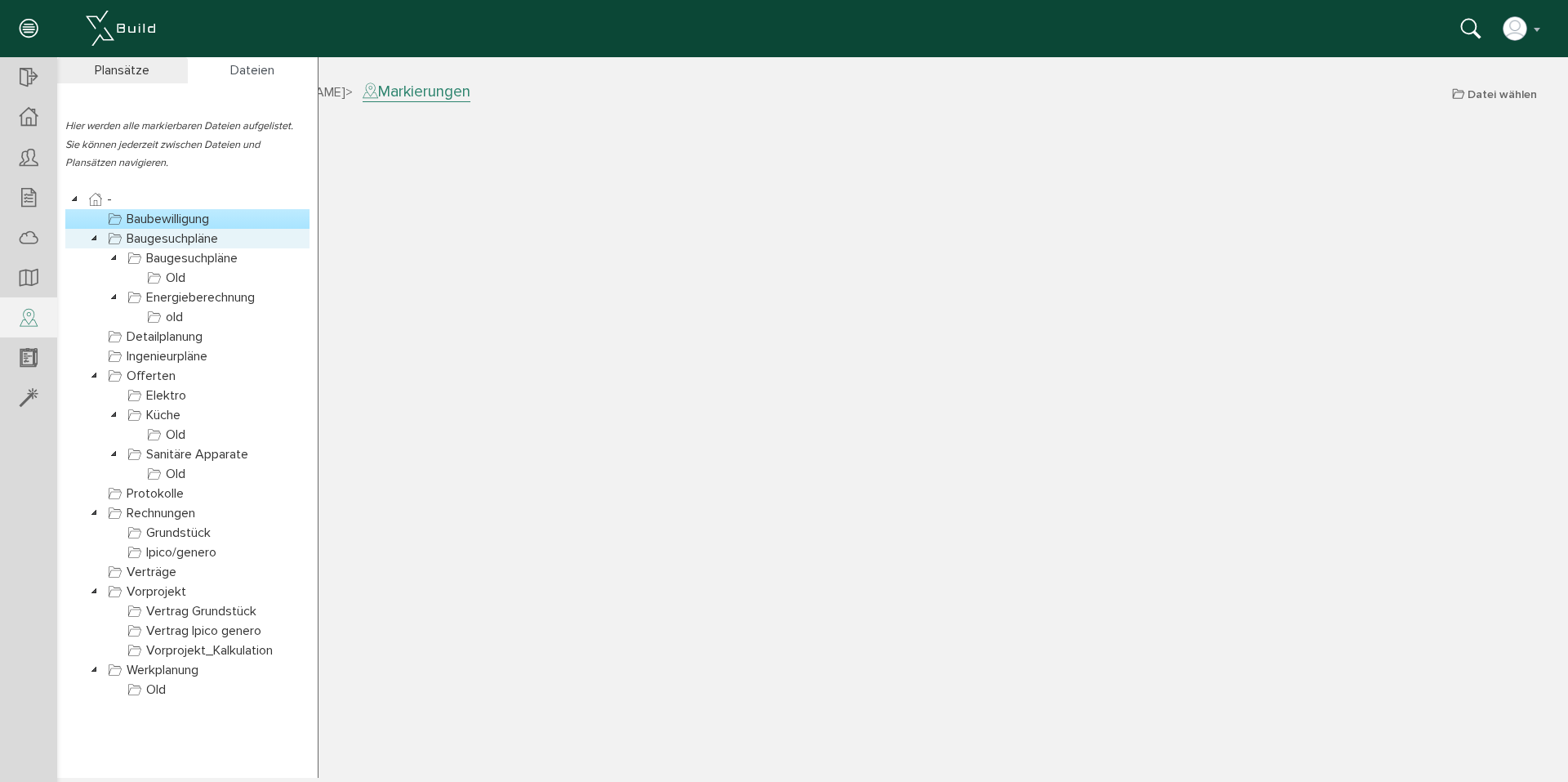
click at [170, 237] on link "Baugesuchpläne" at bounding box center [163, 238] width 117 height 20
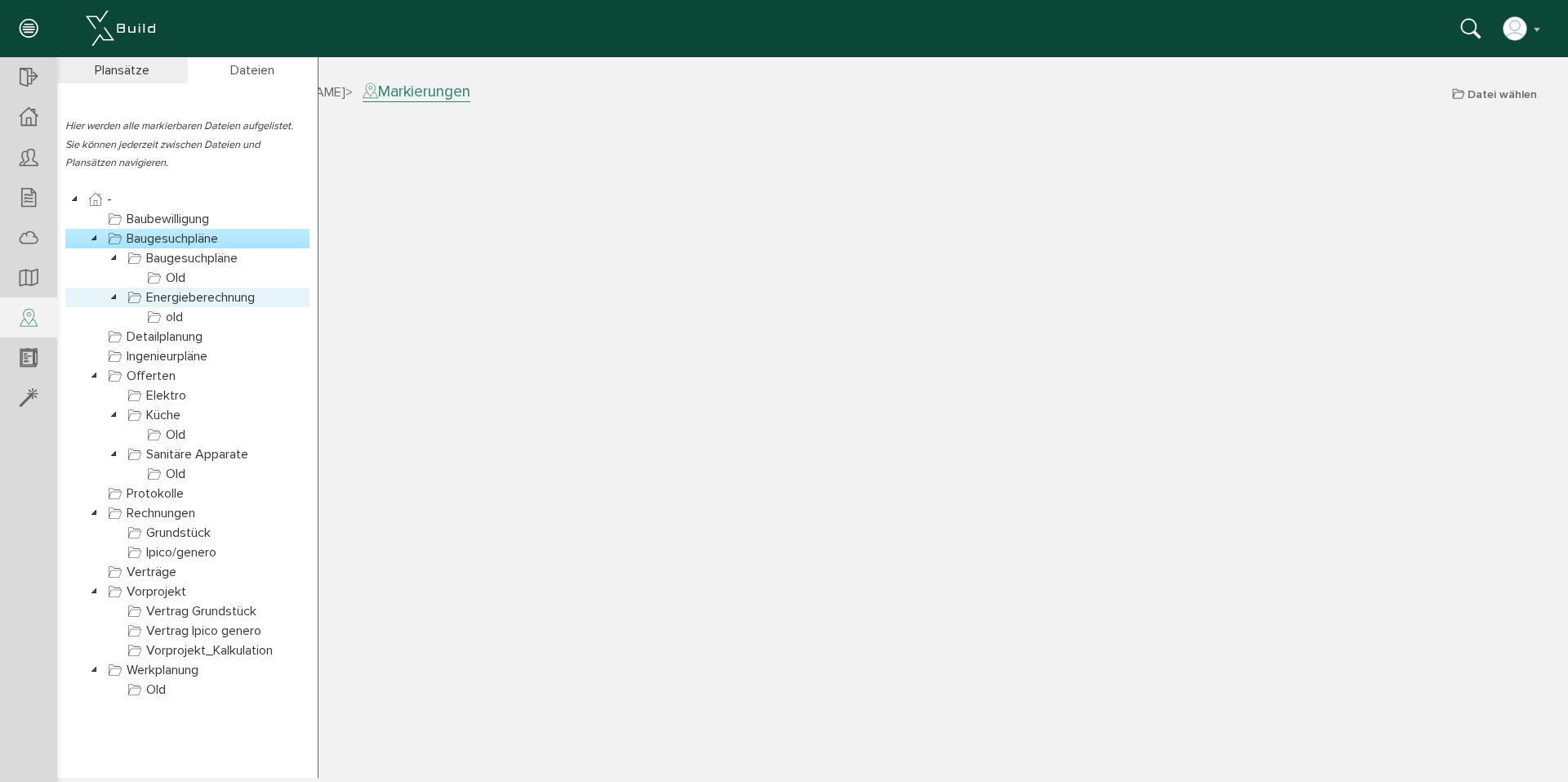
click at [163, 303] on link "Energieberechnung" at bounding box center [192, 298] width 134 height 20
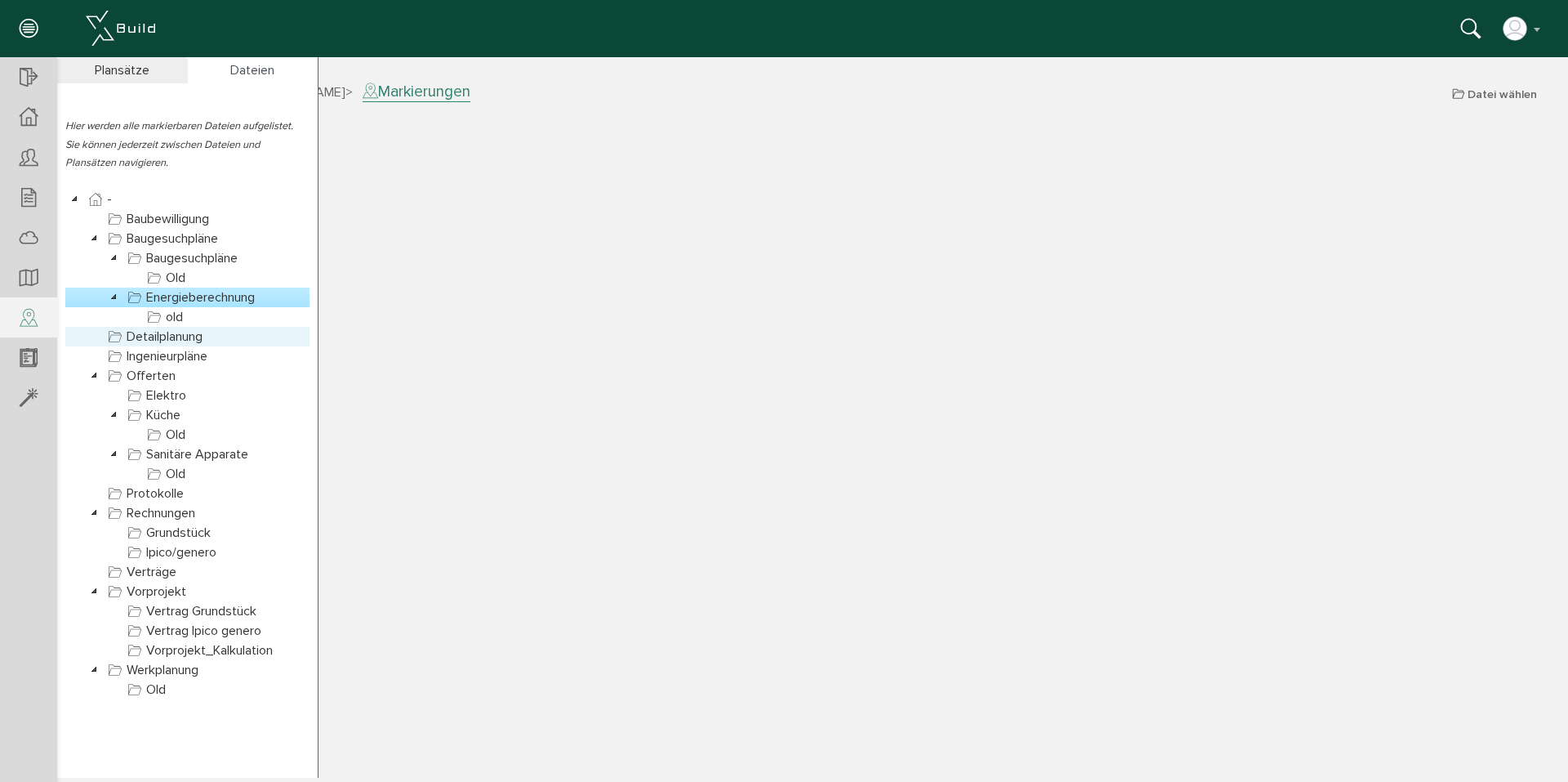
click at [158, 342] on link "Detailplanung" at bounding box center [155, 336] width 101 height 20
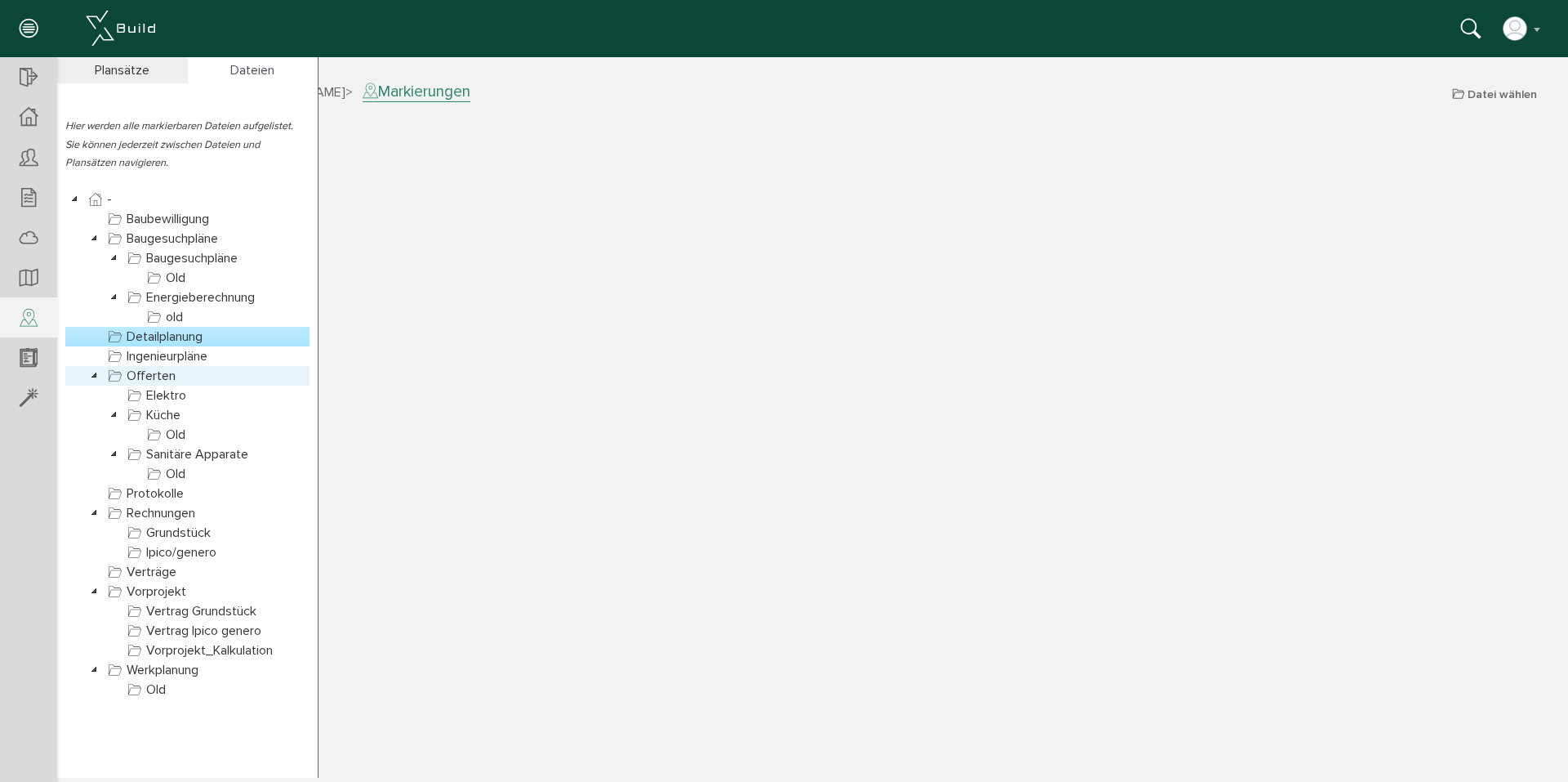
click at [143, 371] on link "Offerten" at bounding box center [142, 376] width 75 height 20
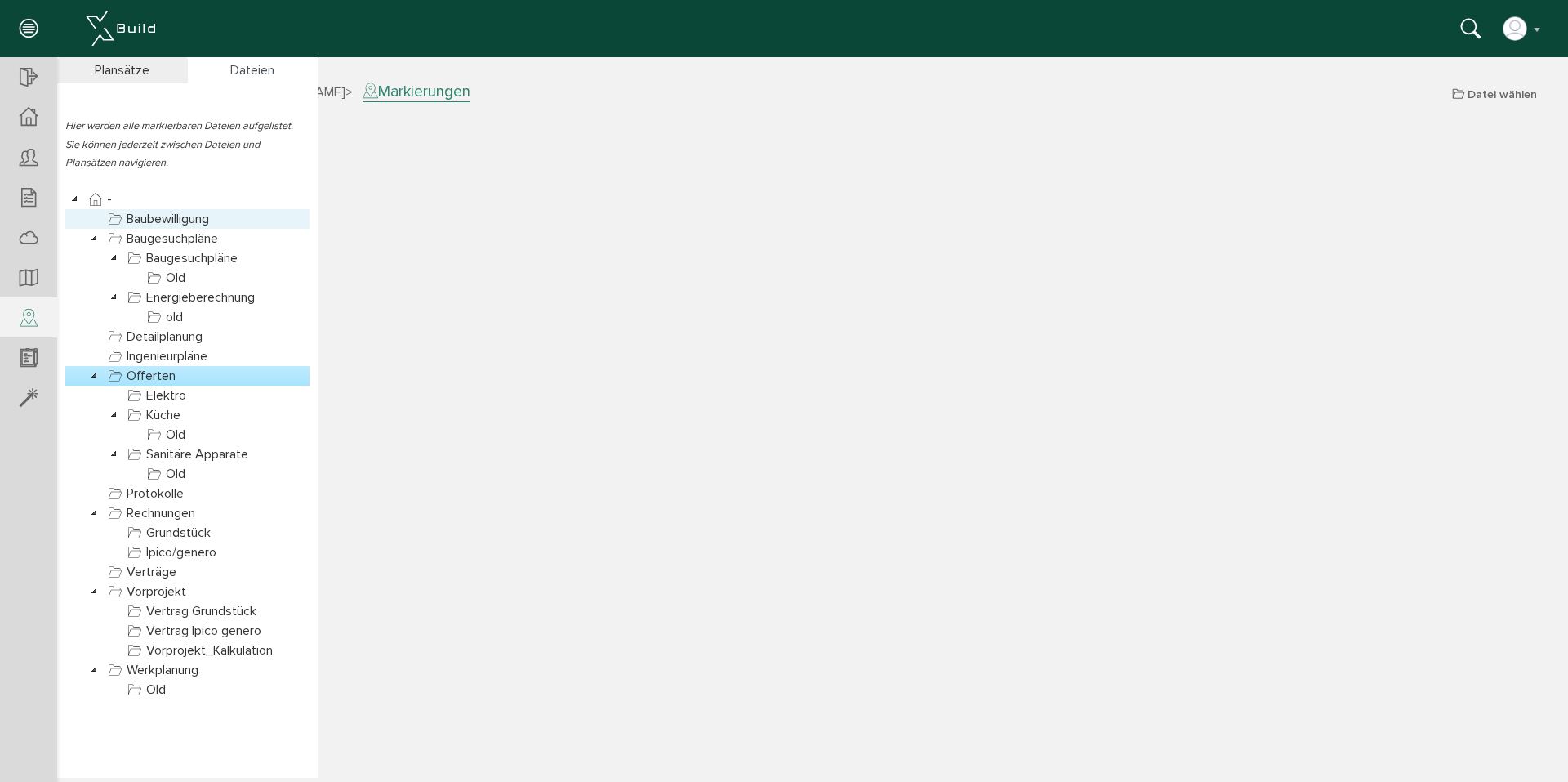
click at [152, 215] on link "Baubewilligung" at bounding box center [159, 219] width 108 height 20
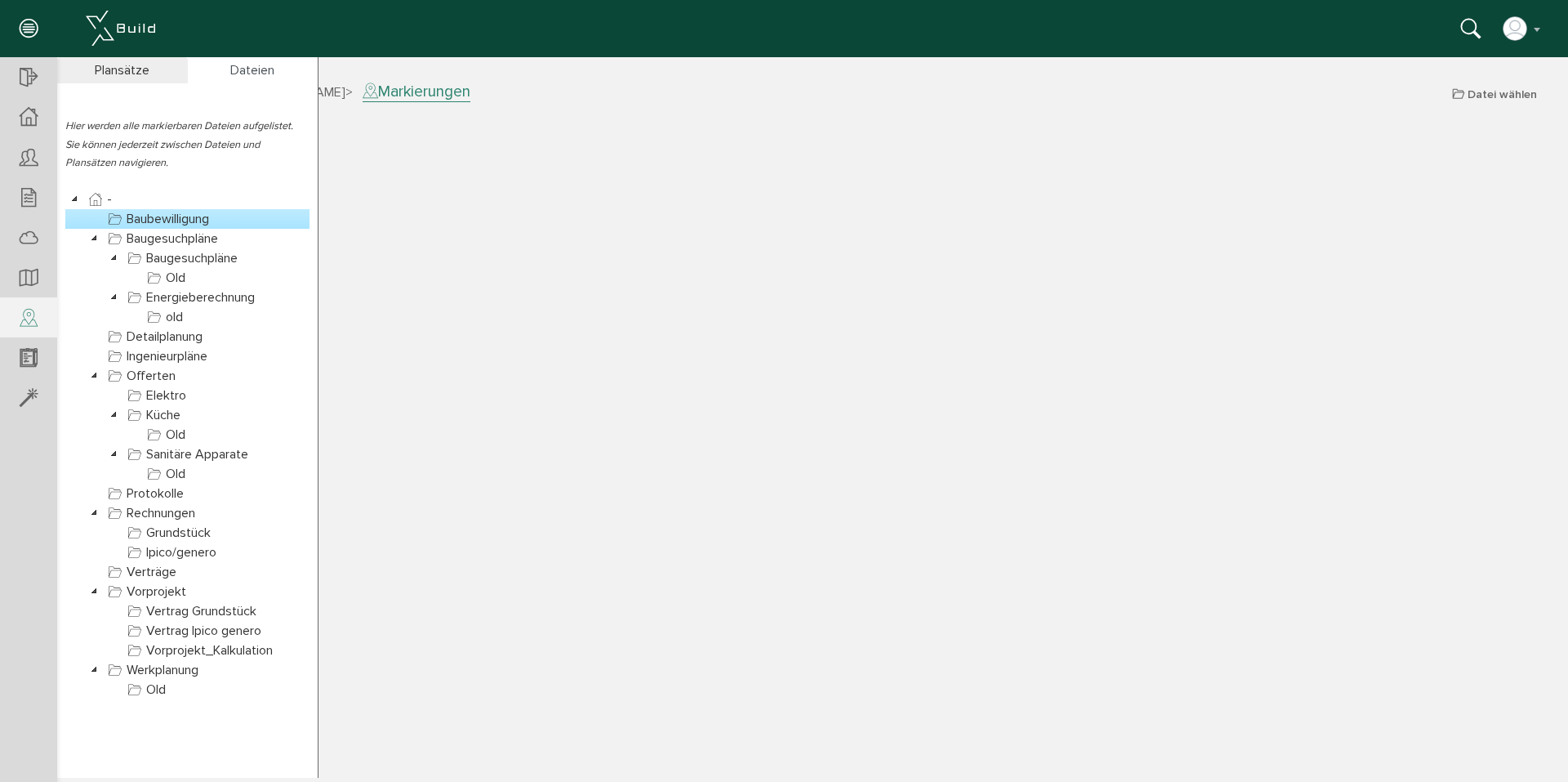
click at [152, 215] on link "Baubewilligung" at bounding box center [159, 219] width 108 height 20
click at [161, 498] on link "Protokolle" at bounding box center [145, 493] width 82 height 20
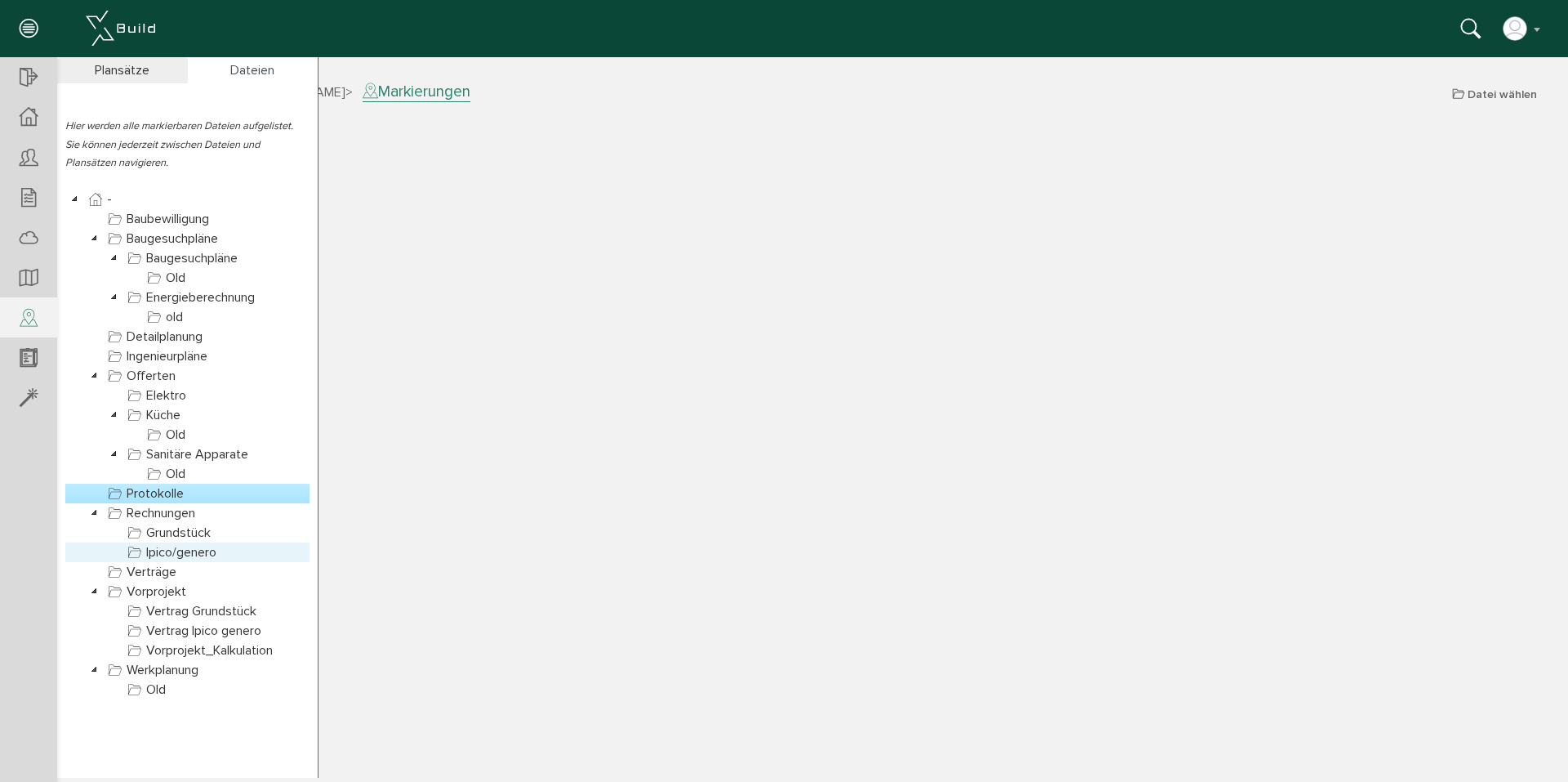
scroll to position [1, 0]
click at [146, 569] on link "Verträge" at bounding box center [143, 570] width 76 height 20
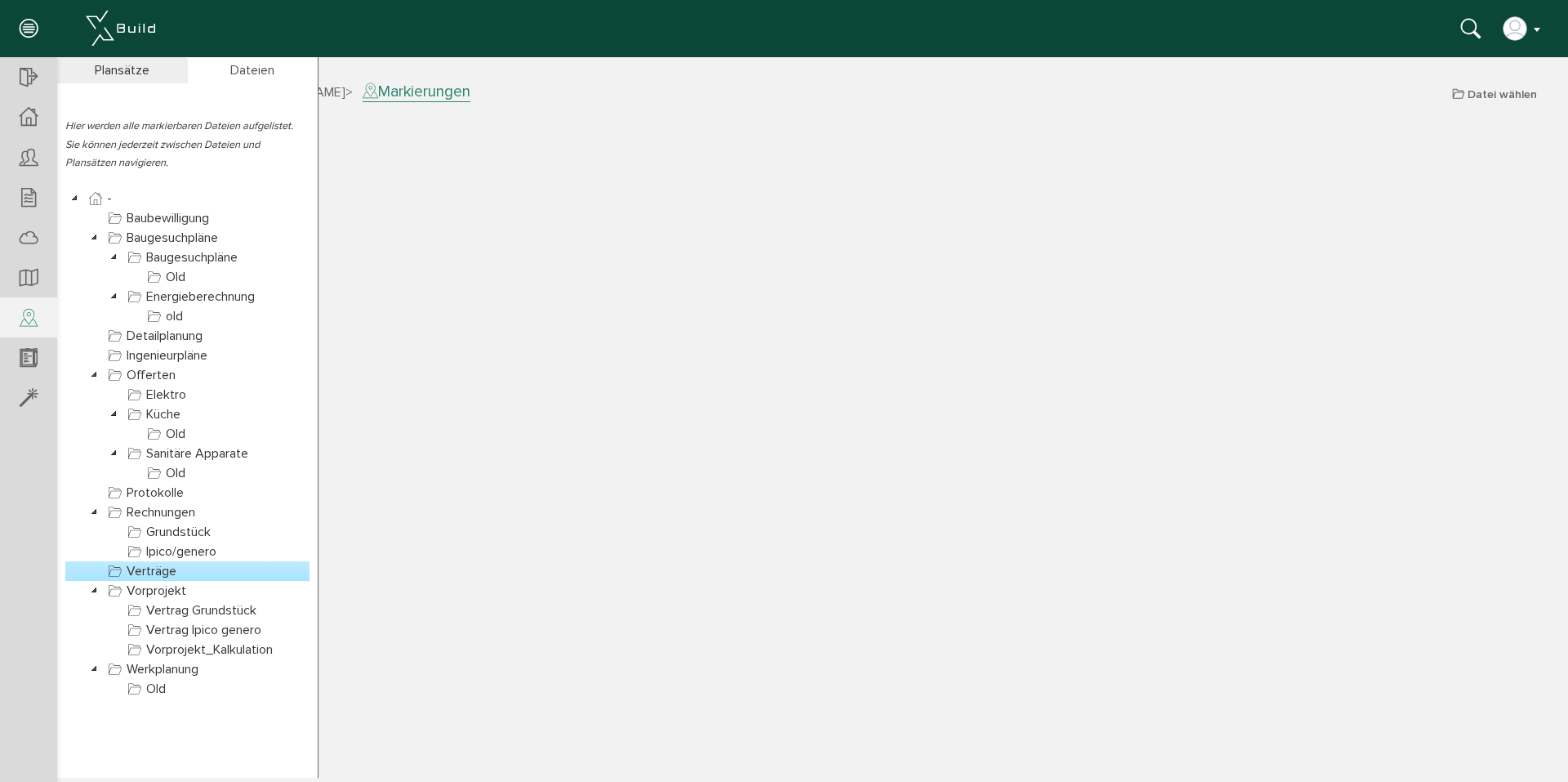
click at [1512, 26] on img "button" at bounding box center [1515, 28] width 26 height 26
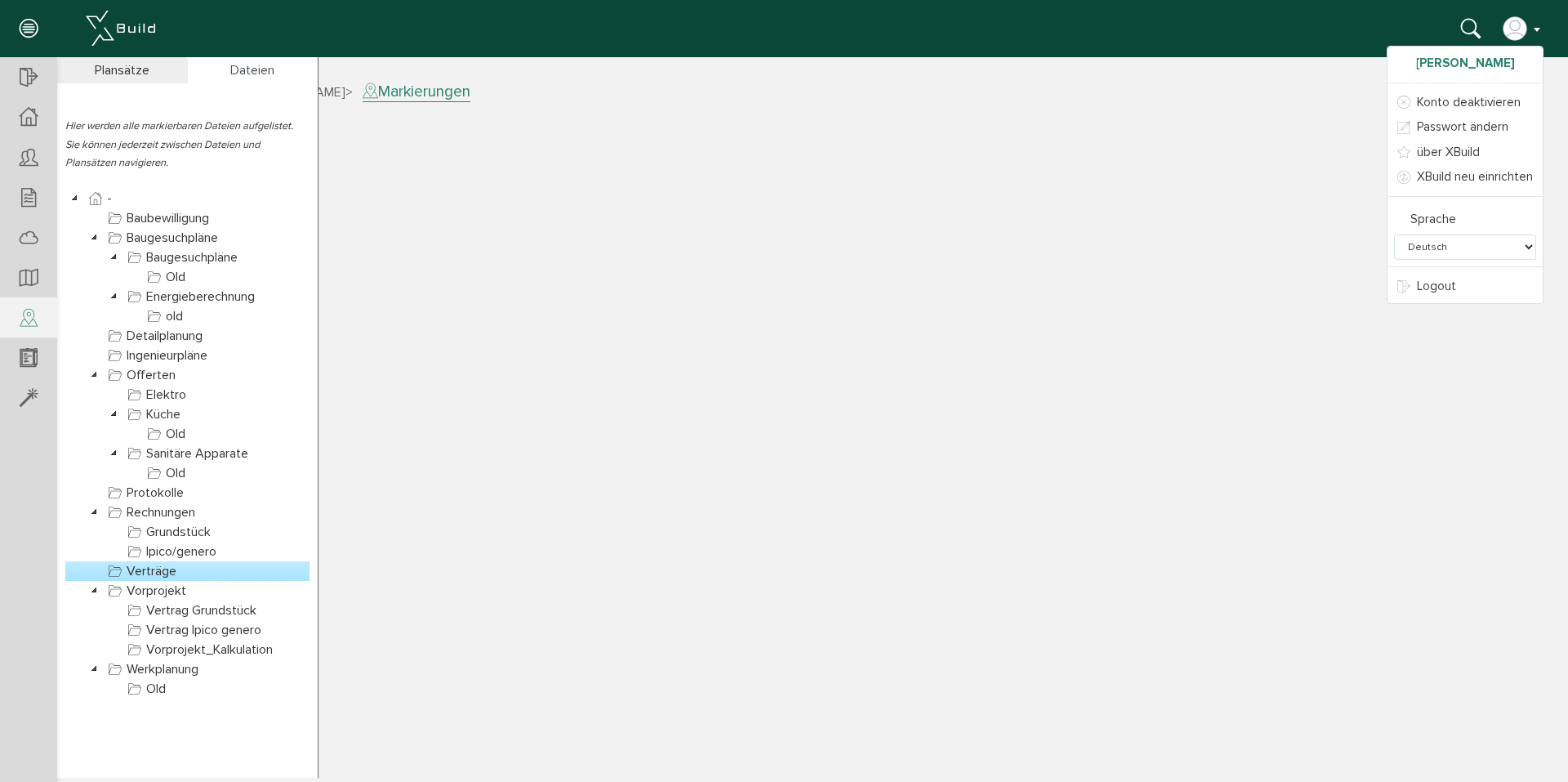
click at [1440, 62] on span "[PERSON_NAME]" at bounding box center [1465, 63] width 155 height 26
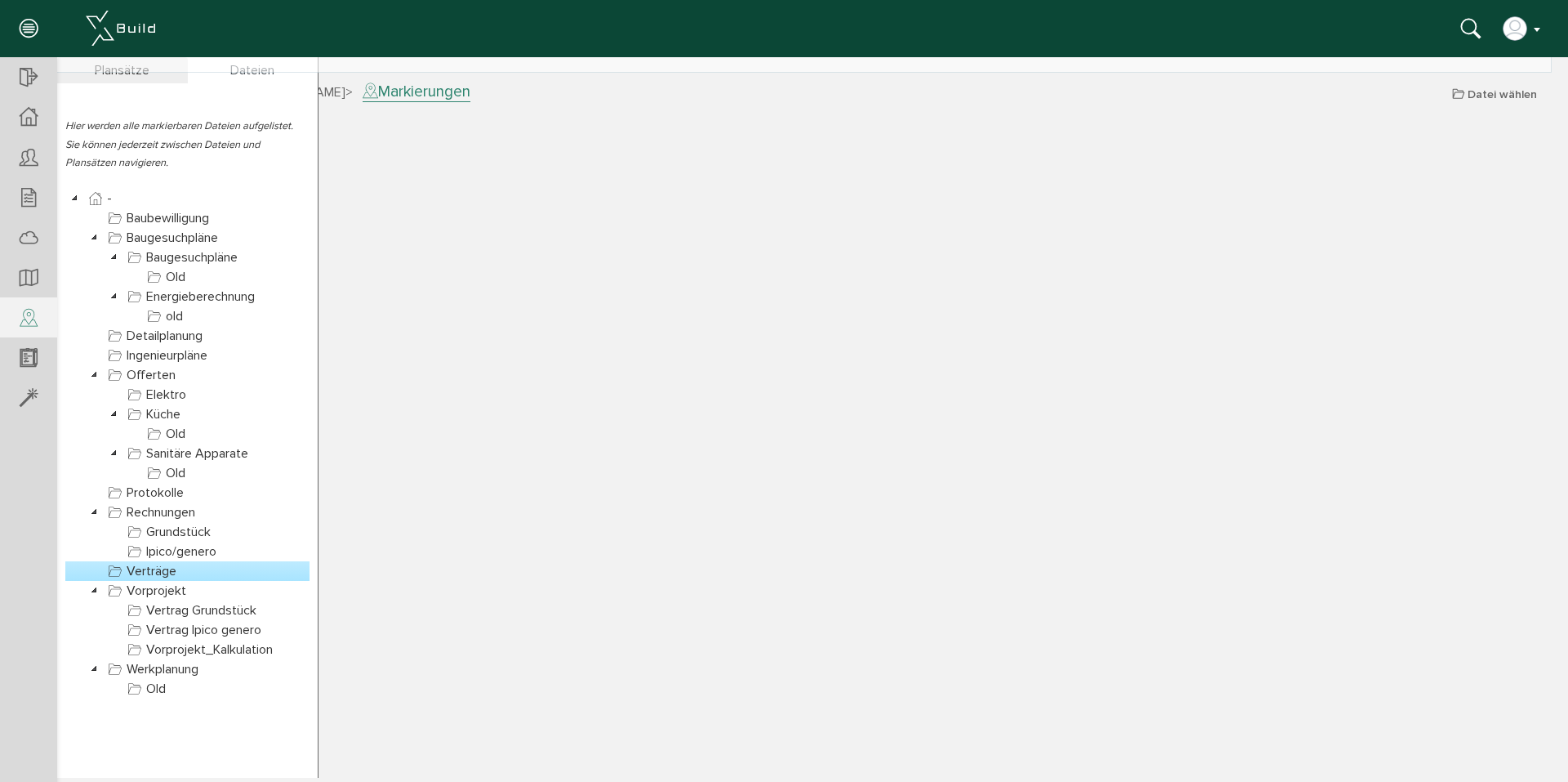
click at [1523, 21] on img "button" at bounding box center [1515, 28] width 26 height 26
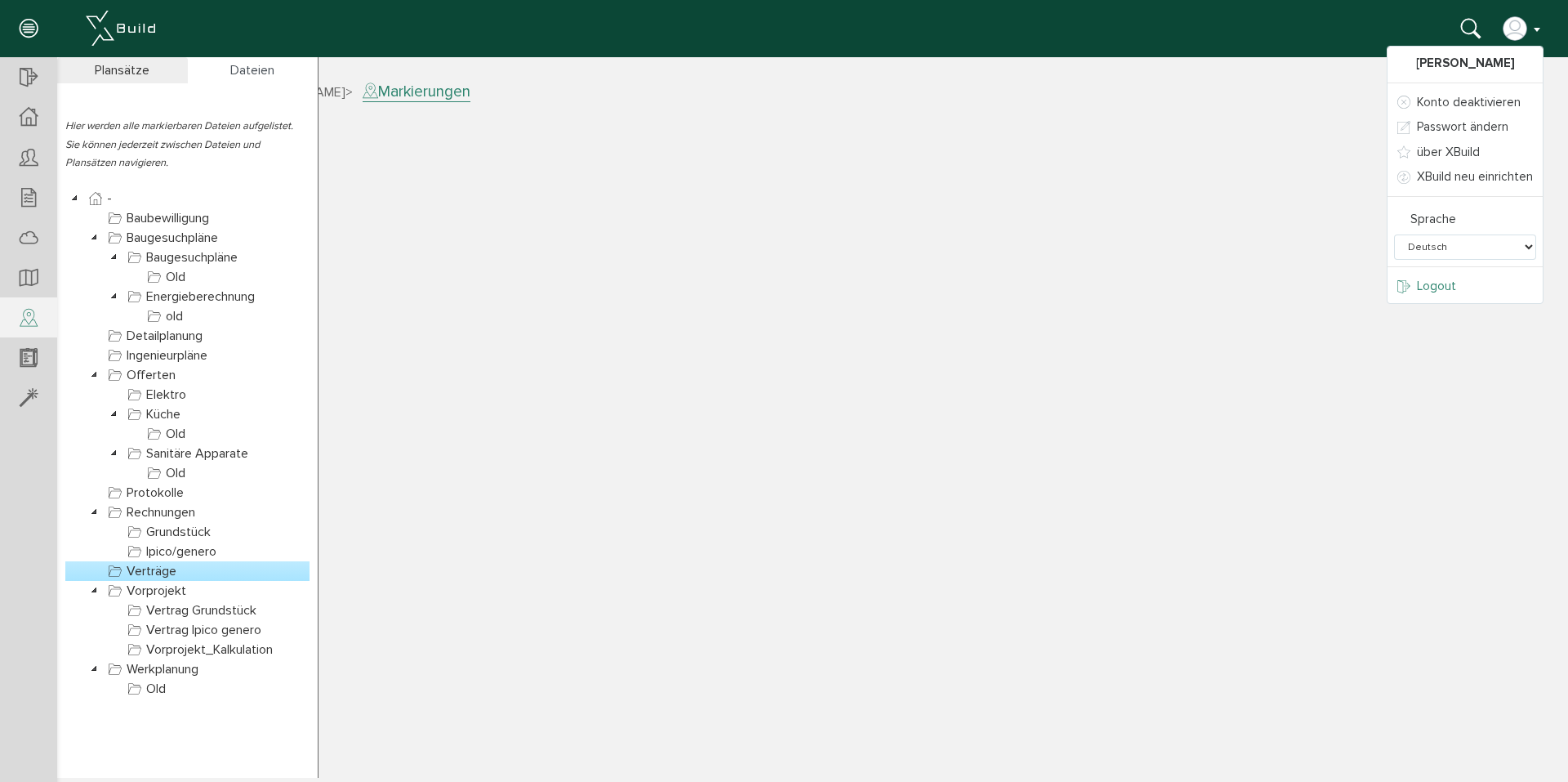
click at [1428, 280] on span "Logout" at bounding box center [1437, 286] width 40 height 15
